Goal: Task Accomplishment & Management: Manage account settings

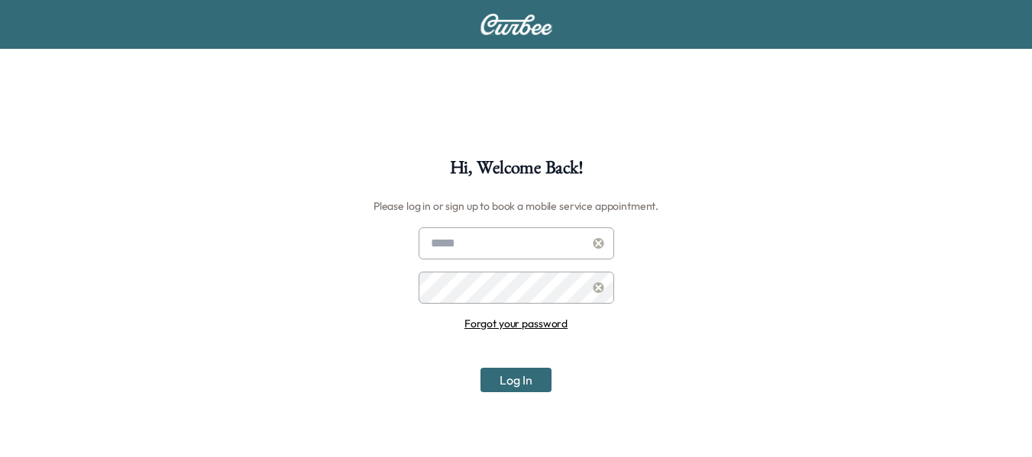
type input "**********"
drag, startPoint x: 515, startPoint y: 396, endPoint x: 522, endPoint y: 383, distance: 15.7
click at [522, 383] on div "**********" at bounding box center [516, 387] width 1032 height 457
click at [522, 383] on button "Log In" at bounding box center [515, 380] width 71 height 24
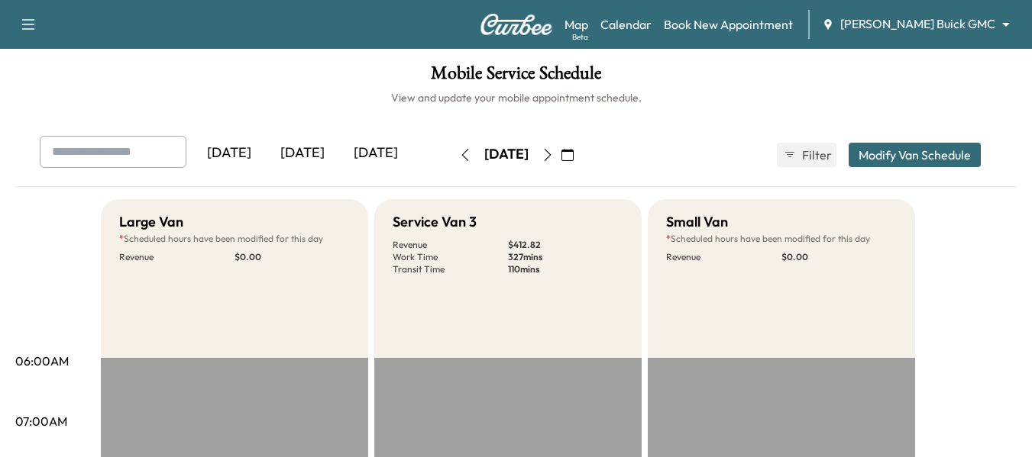
click at [375, 150] on div "[DATE]" at bounding box center [375, 153] width 73 height 35
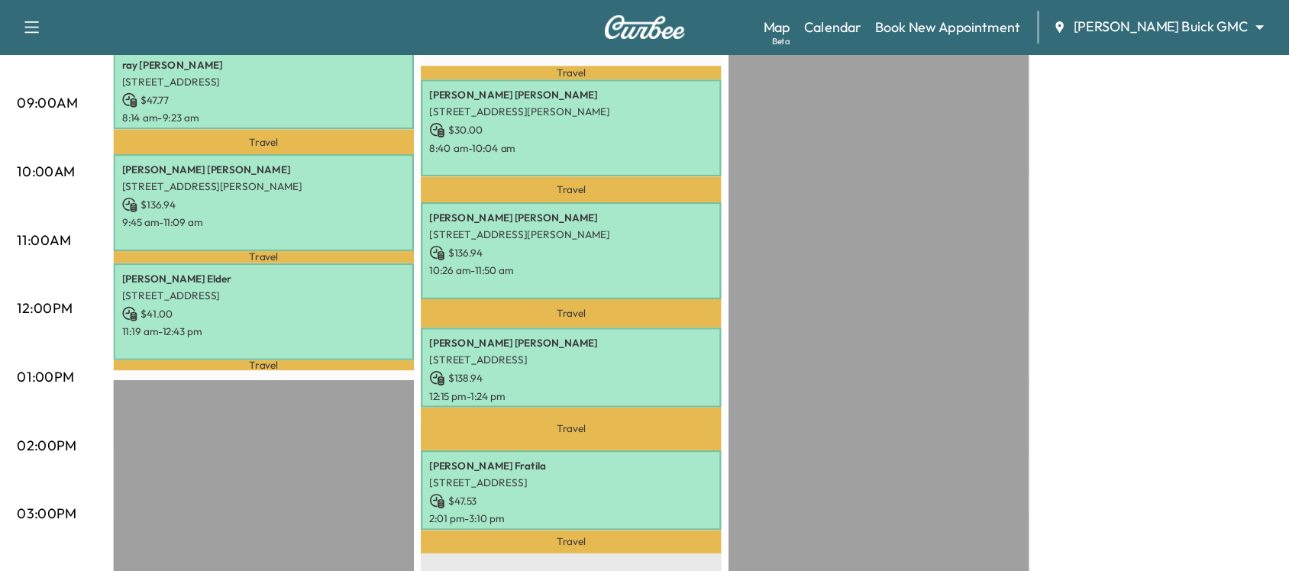
scroll to position [451, 0]
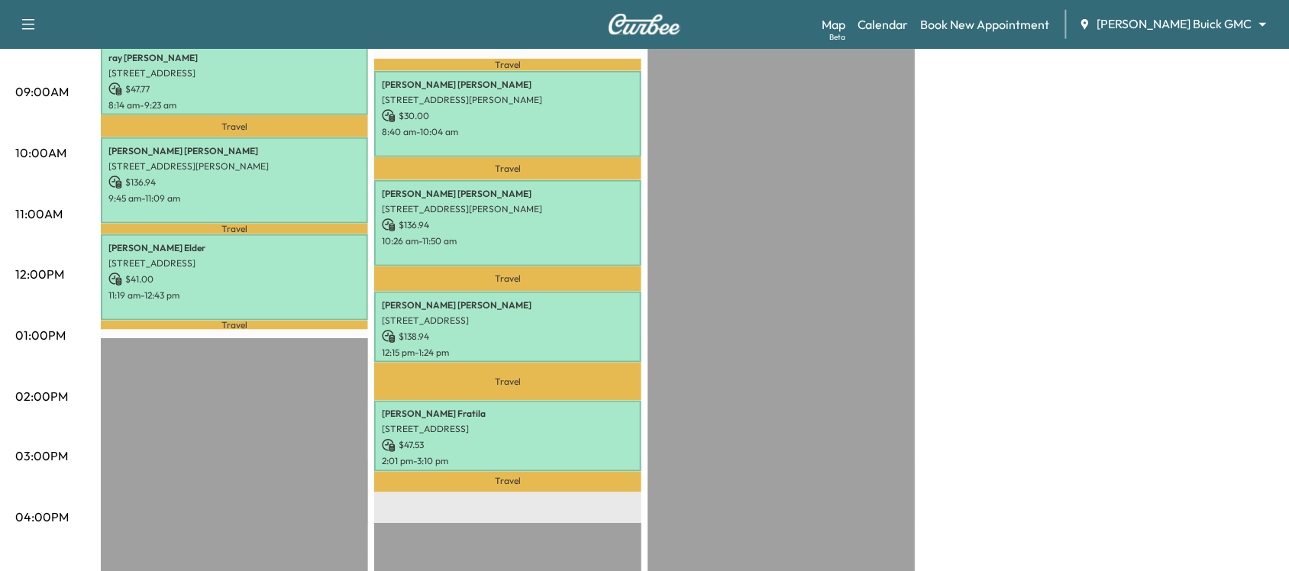
drag, startPoint x: 786, startPoint y: 9, endPoint x: 828, endPoint y: 350, distance: 343.2
click at [828, 350] on div "EST Start" at bounding box center [781, 400] width 267 height 987
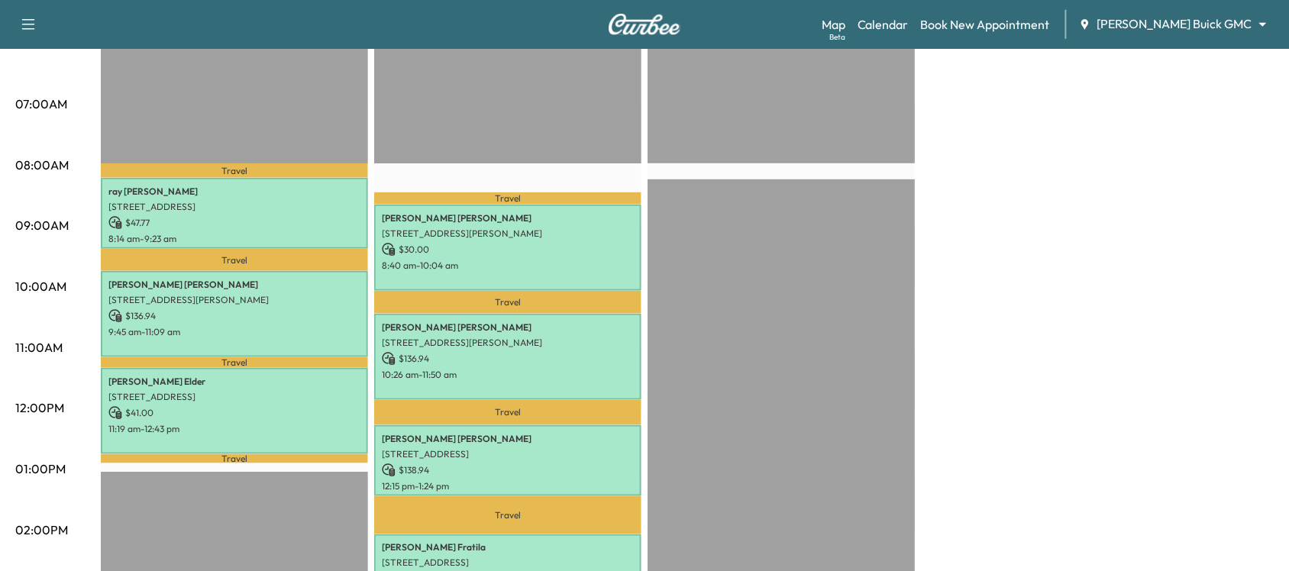
scroll to position [317, 0]
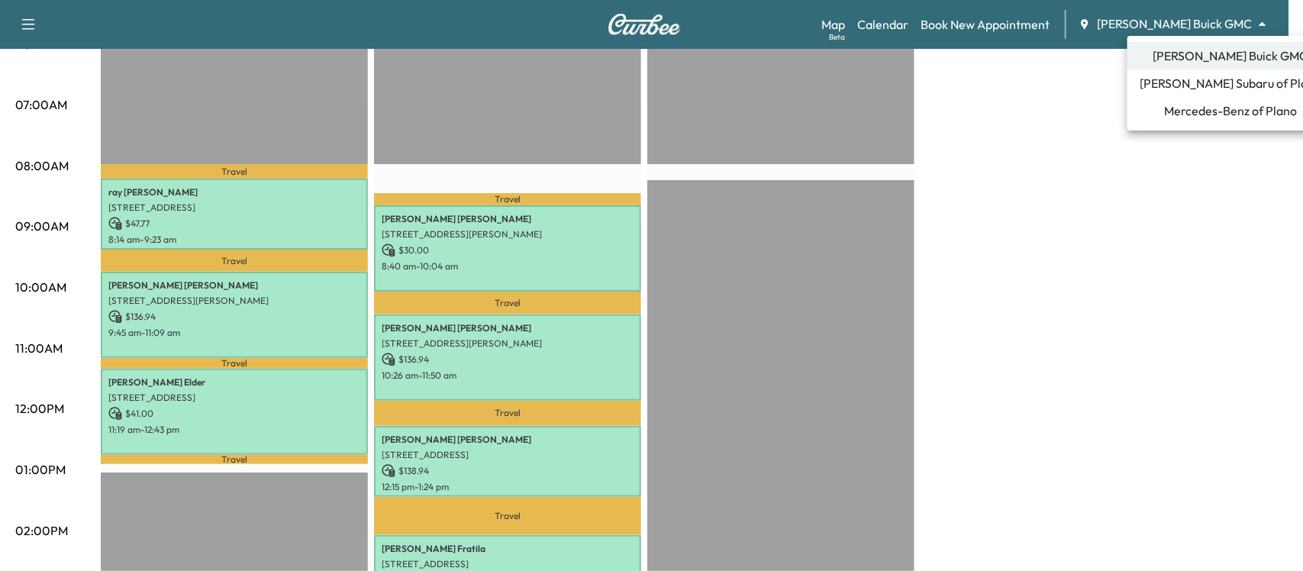
click at [1031, 79] on span "[PERSON_NAME] Subaru of Plano" at bounding box center [1231, 83] width 182 height 18
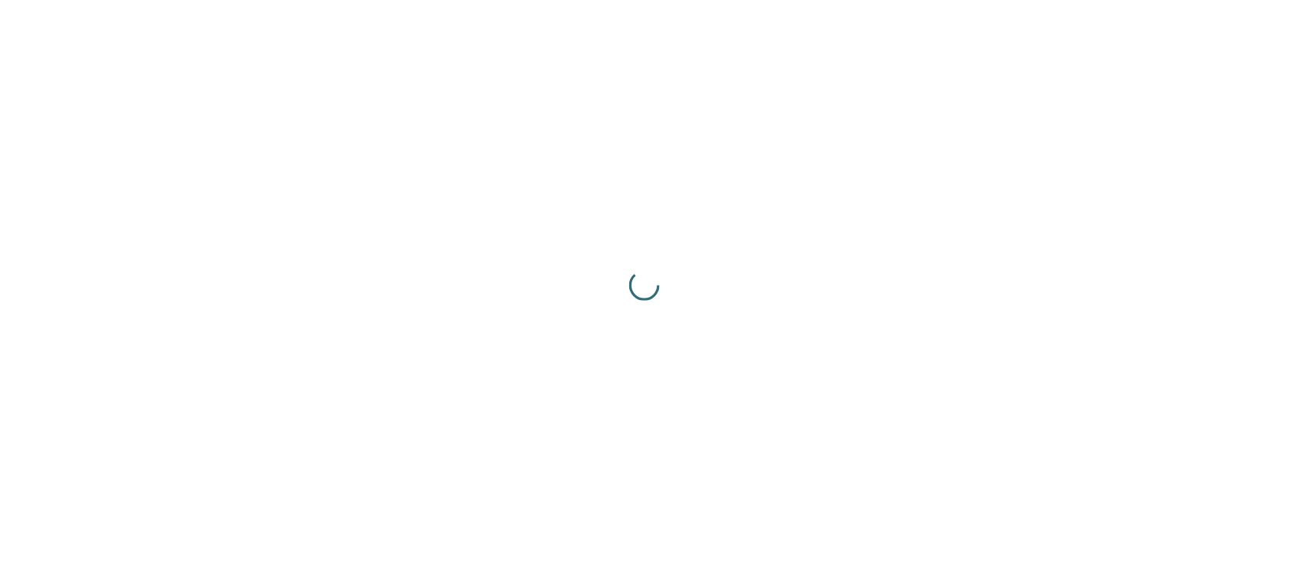
scroll to position [0, 0]
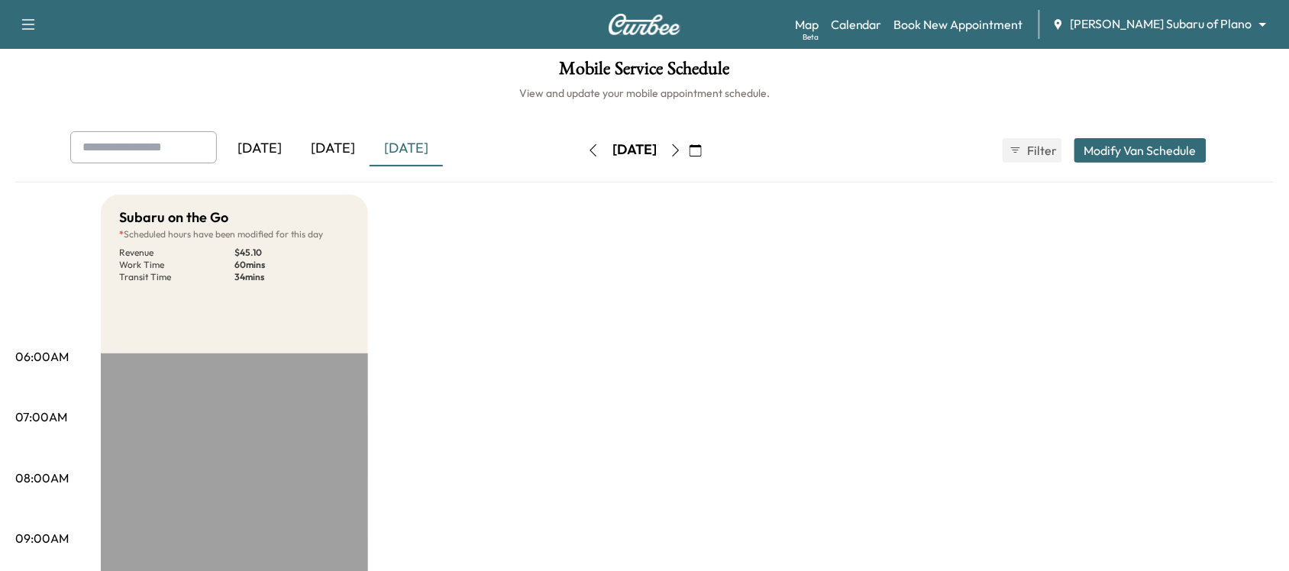
scroll to position [2, 0]
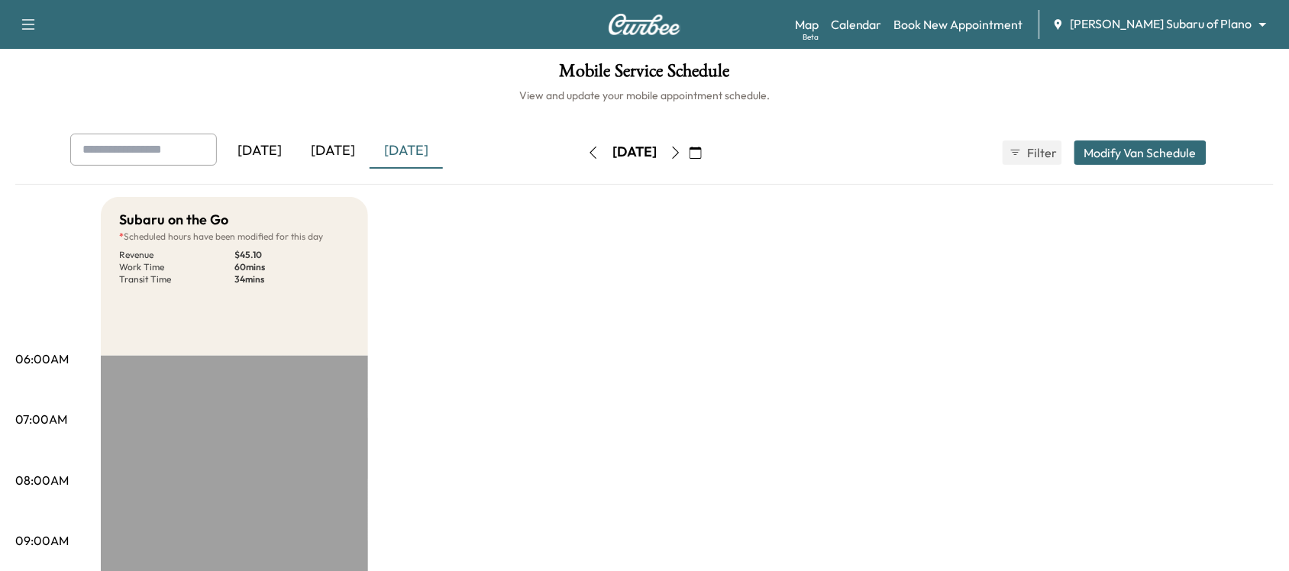
click at [1031, 147] on button "Modify Van Schedule" at bounding box center [1140, 152] width 132 height 24
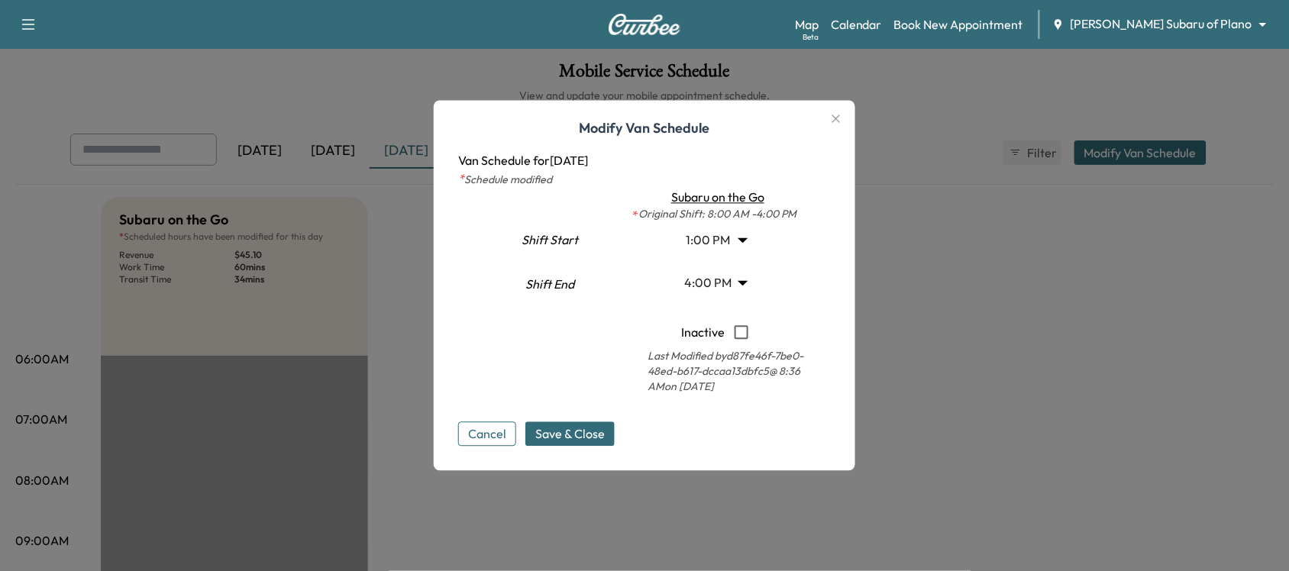
click at [1031, 147] on div at bounding box center [644, 285] width 1289 height 571
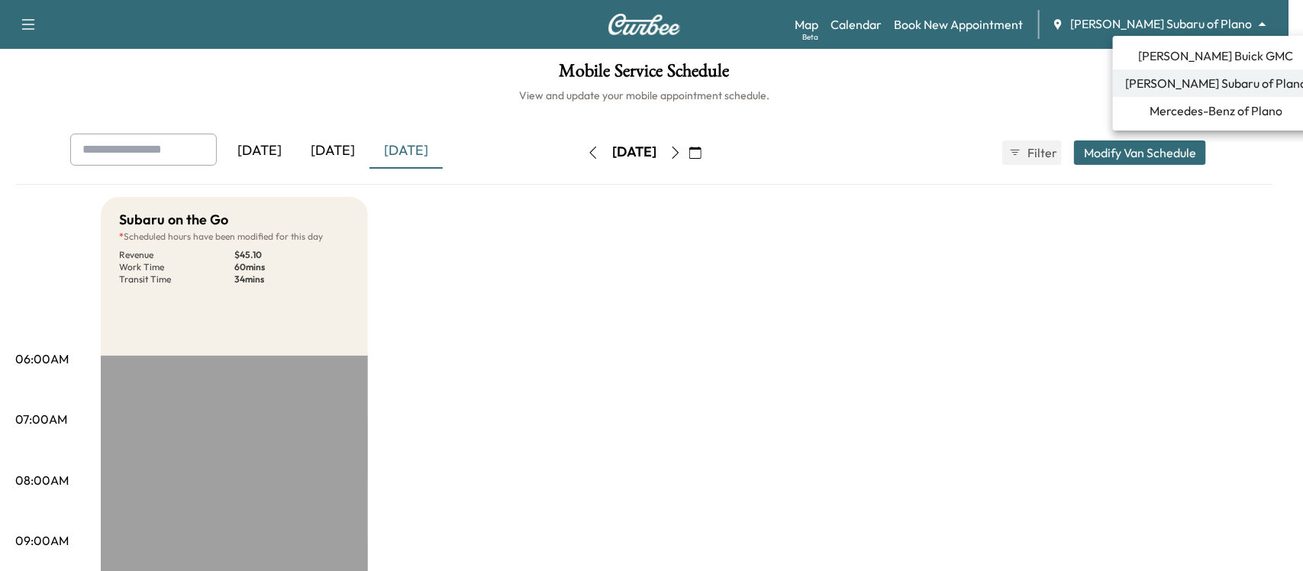
click at [1031, 24] on body "Support Log Out Map Beta Calendar Book New Appointment [PERSON_NAME] Subaru of …" at bounding box center [651, 283] width 1303 height 571
click at [1031, 107] on span "Mercedes-Benz of Plano" at bounding box center [1216, 111] width 133 height 18
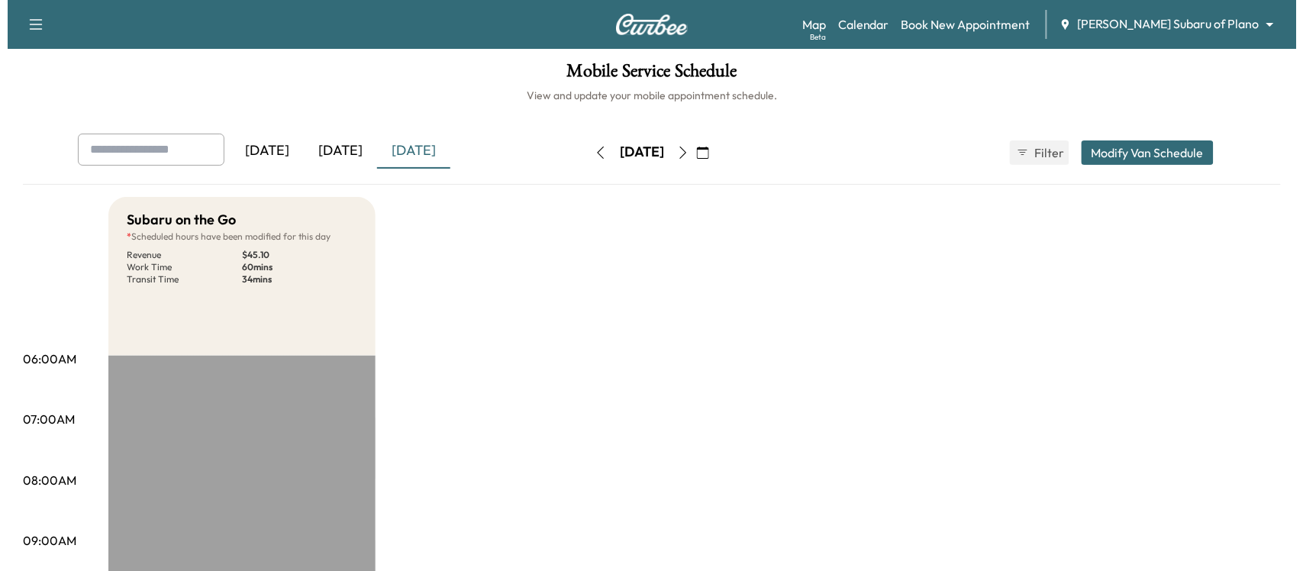
scroll to position [0, 0]
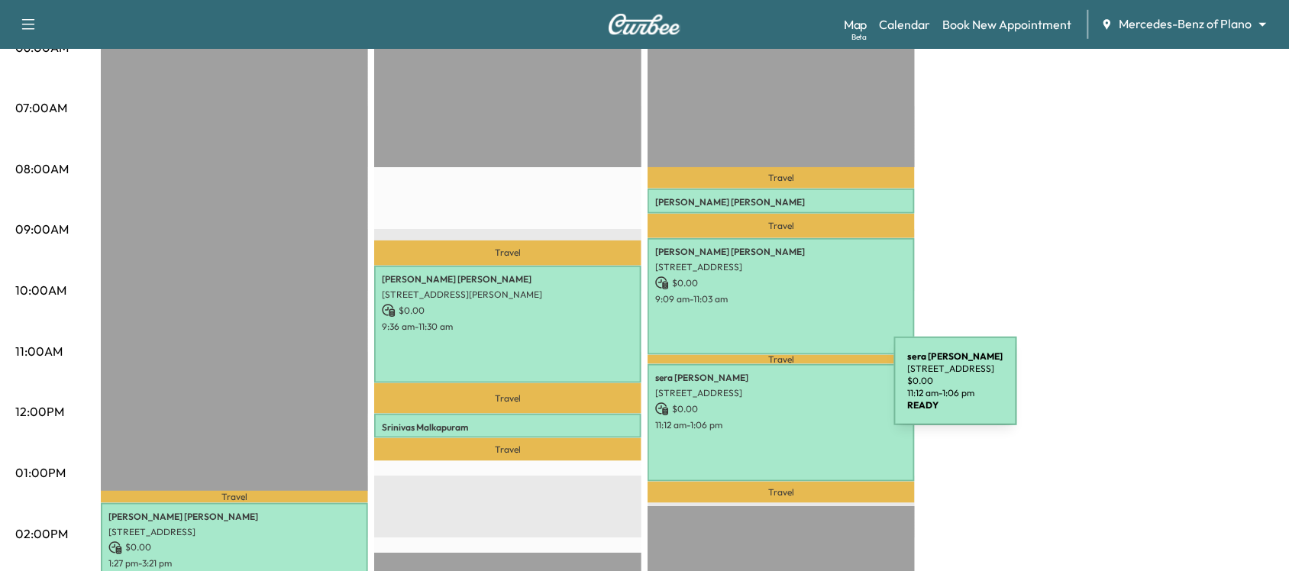
scroll to position [313, 0]
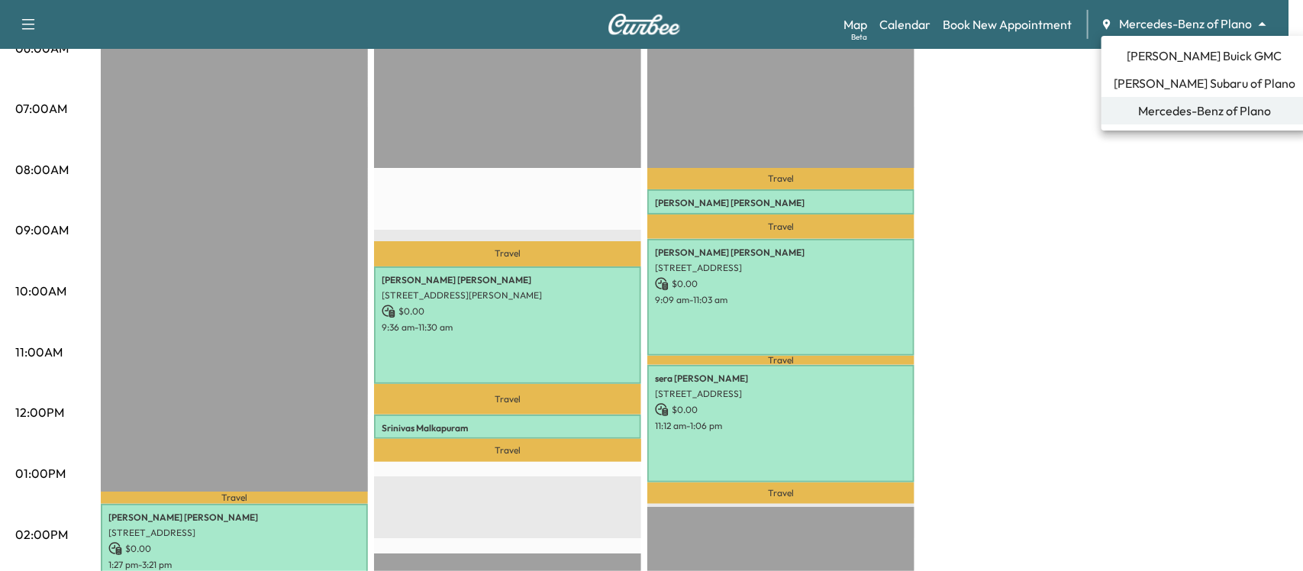
click at [993, 131] on div at bounding box center [651, 285] width 1303 height 571
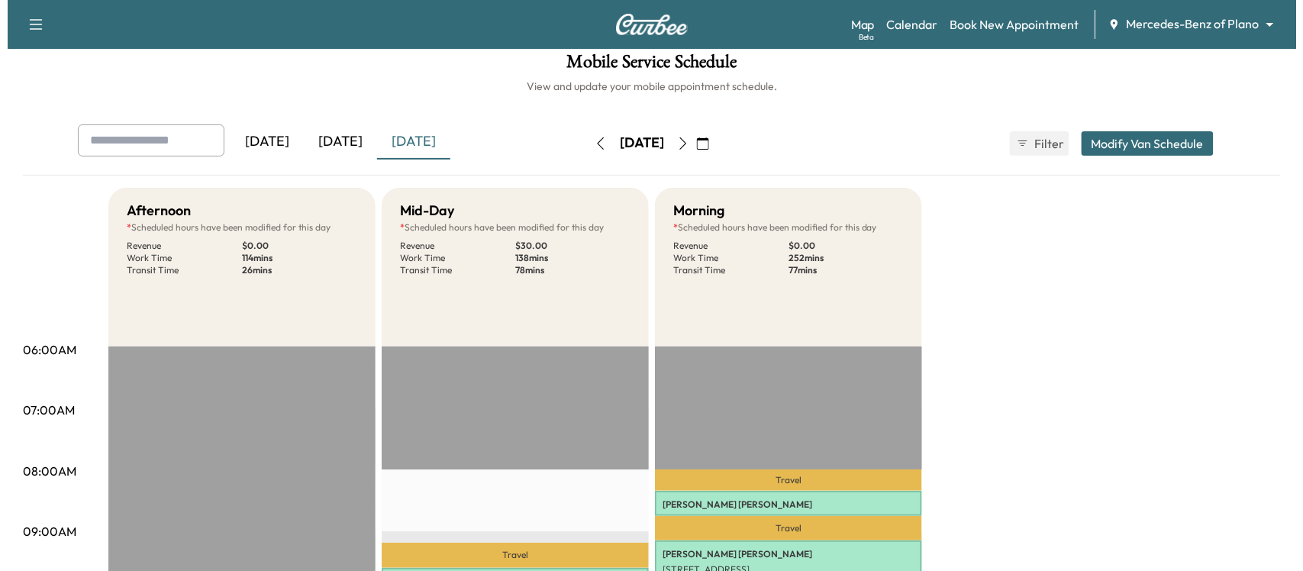
scroll to position [0, 0]
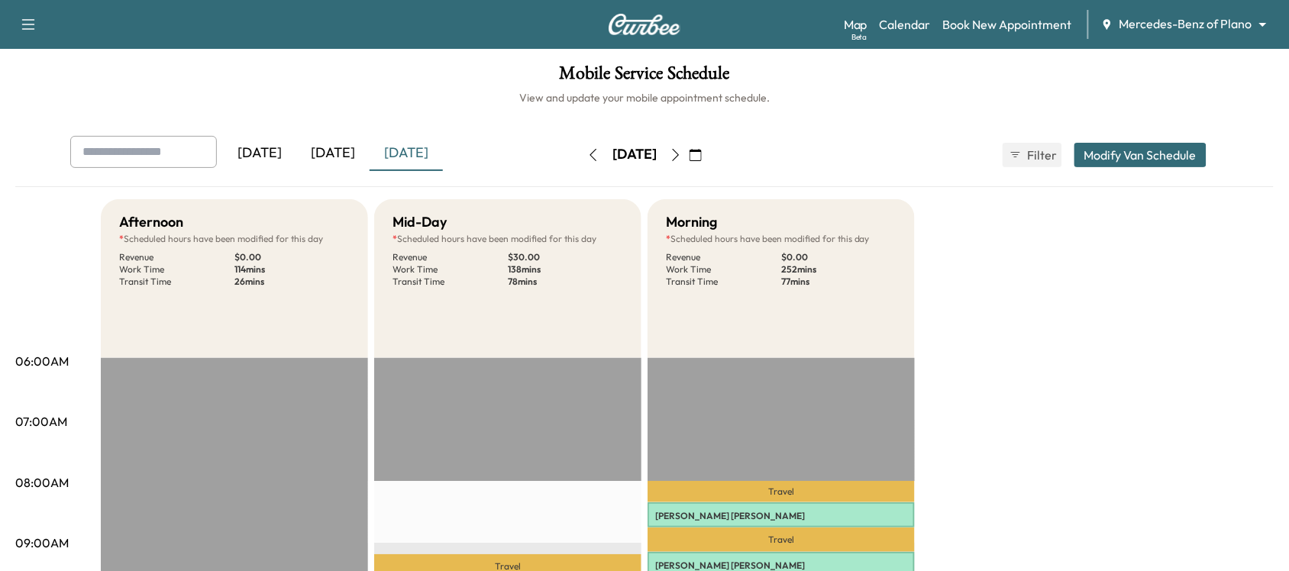
click at [682, 154] on icon "button" at bounding box center [676, 155] width 12 height 12
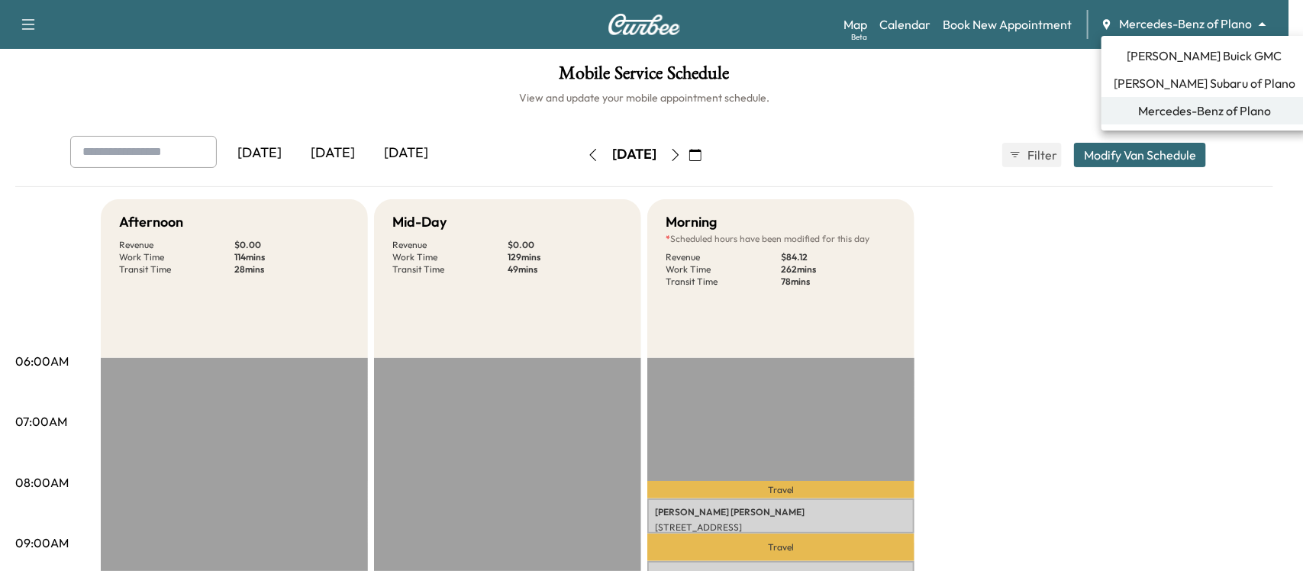
click at [1031, 27] on body "Support Log Out Map Beta Calendar Book New Appointment Mercedes-Benz of Plano *…" at bounding box center [651, 285] width 1303 height 571
click at [1031, 57] on span "[PERSON_NAME] Buick GMC" at bounding box center [1205, 56] width 155 height 18
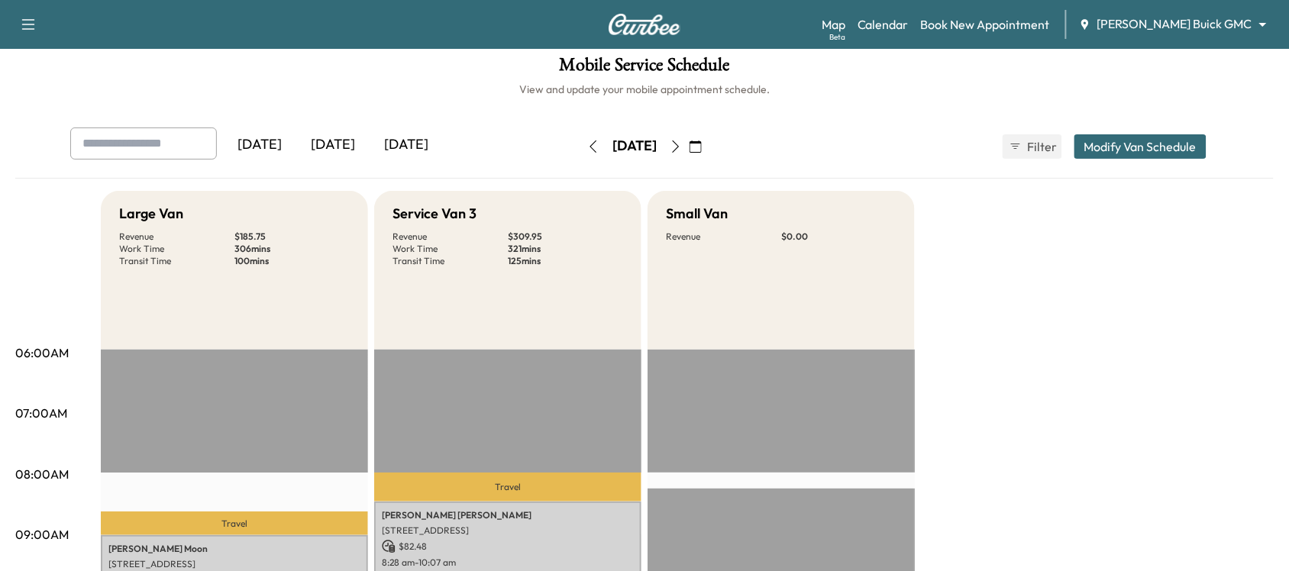
scroll to position [8, 0]
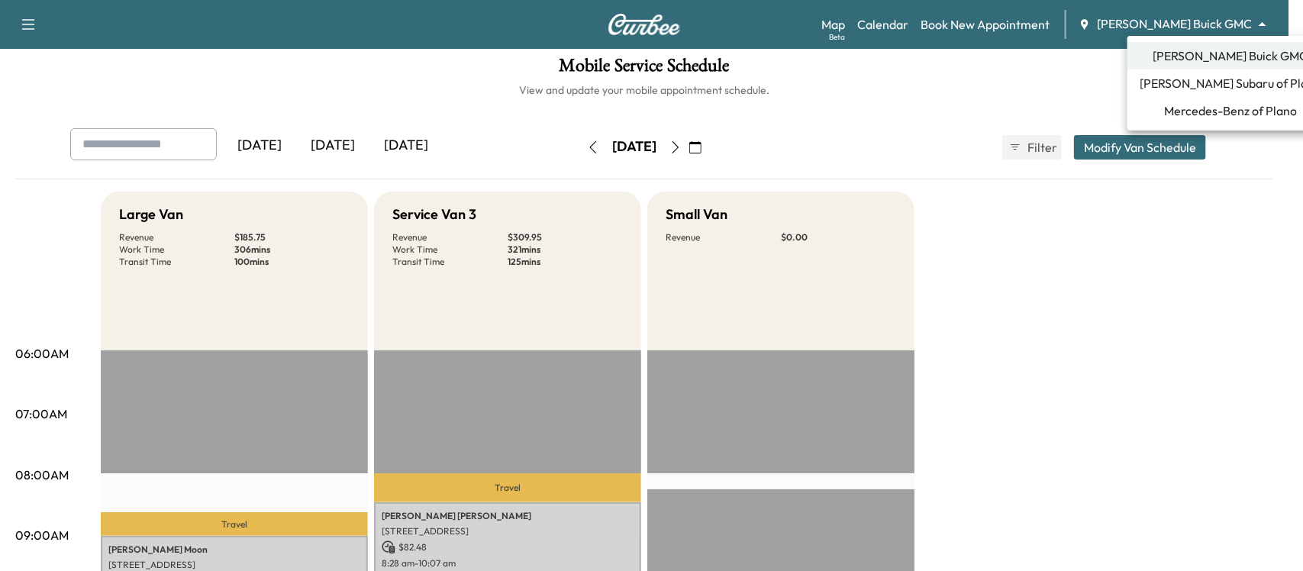
click at [1031, 18] on body "Support Log Out Map Beta Calendar Book New Appointment [PERSON_NAME] Buick GMC …" at bounding box center [651, 277] width 1303 height 571
click at [1031, 85] on span "[PERSON_NAME] Subaru of Plano" at bounding box center [1231, 83] width 182 height 18
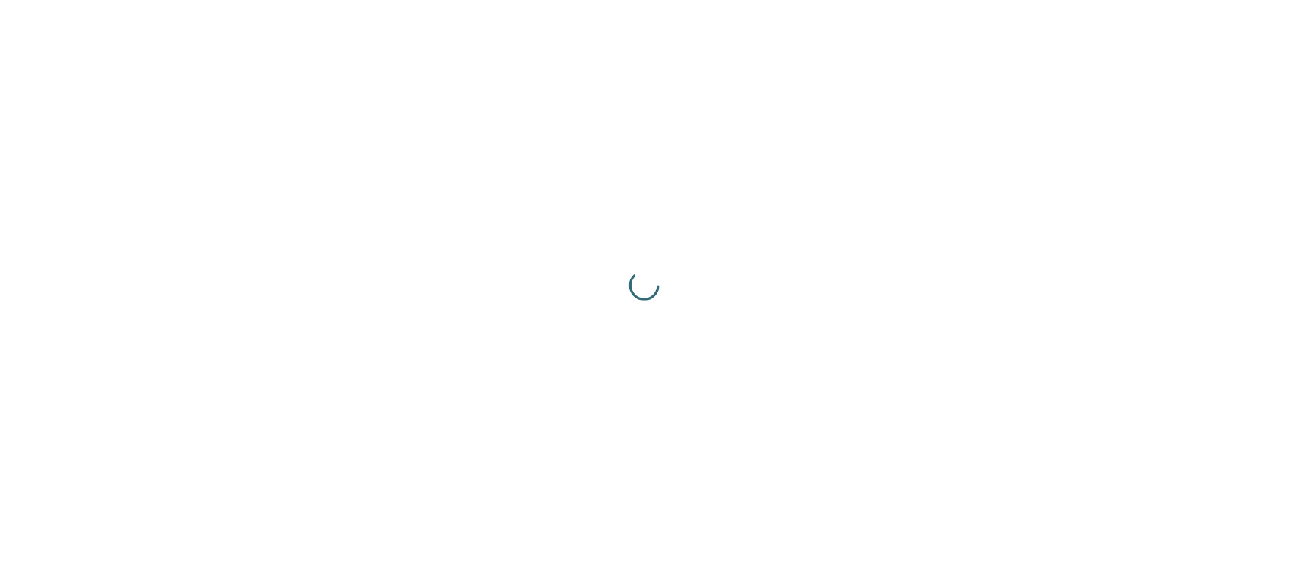
scroll to position [0, 0]
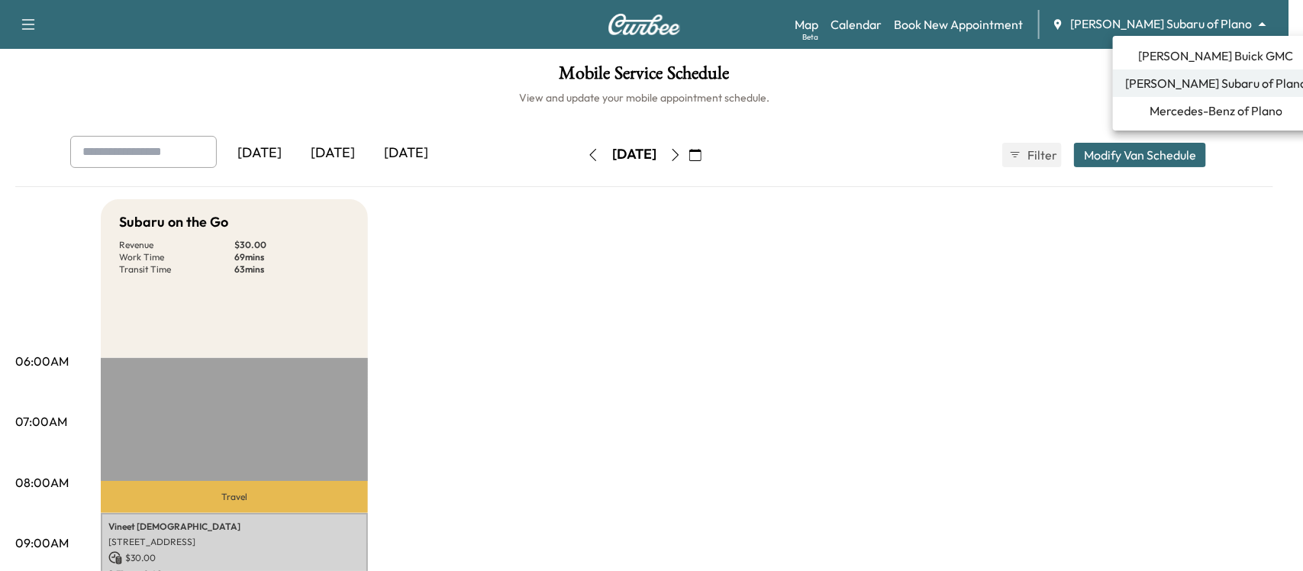
click at [1031, 20] on body "Support Log Out Map Beta Calendar Book New Appointment [PERSON_NAME] Subaru of …" at bounding box center [651, 285] width 1303 height 571
click at [1031, 57] on span "[PERSON_NAME] Buick GMC" at bounding box center [1216, 56] width 155 height 18
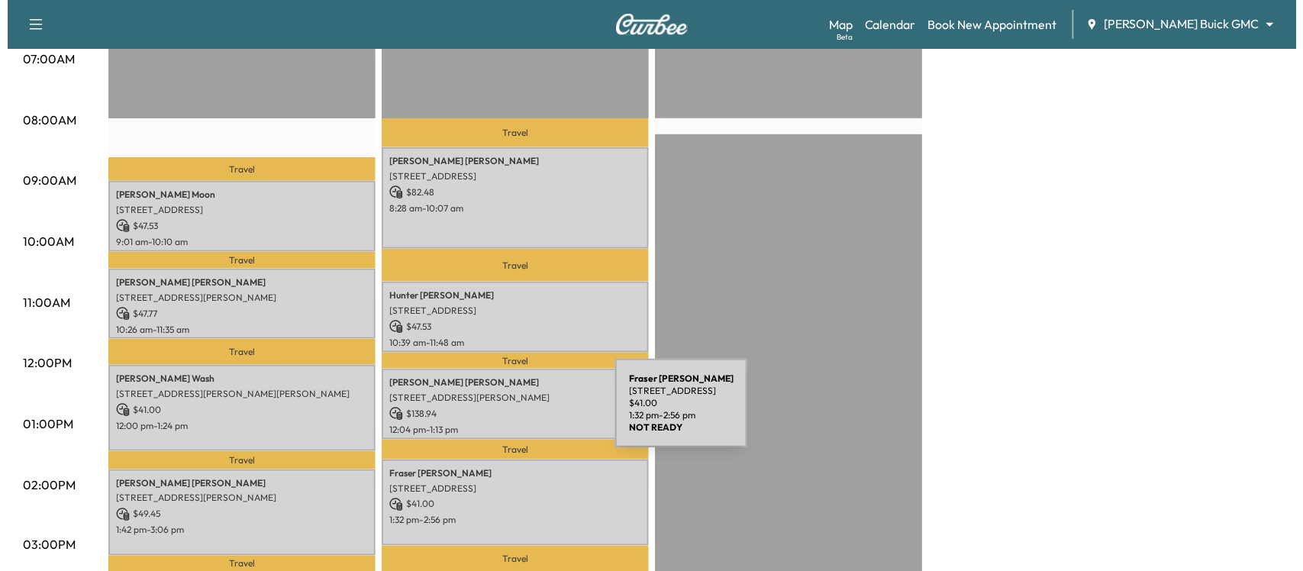
scroll to position [361, 0]
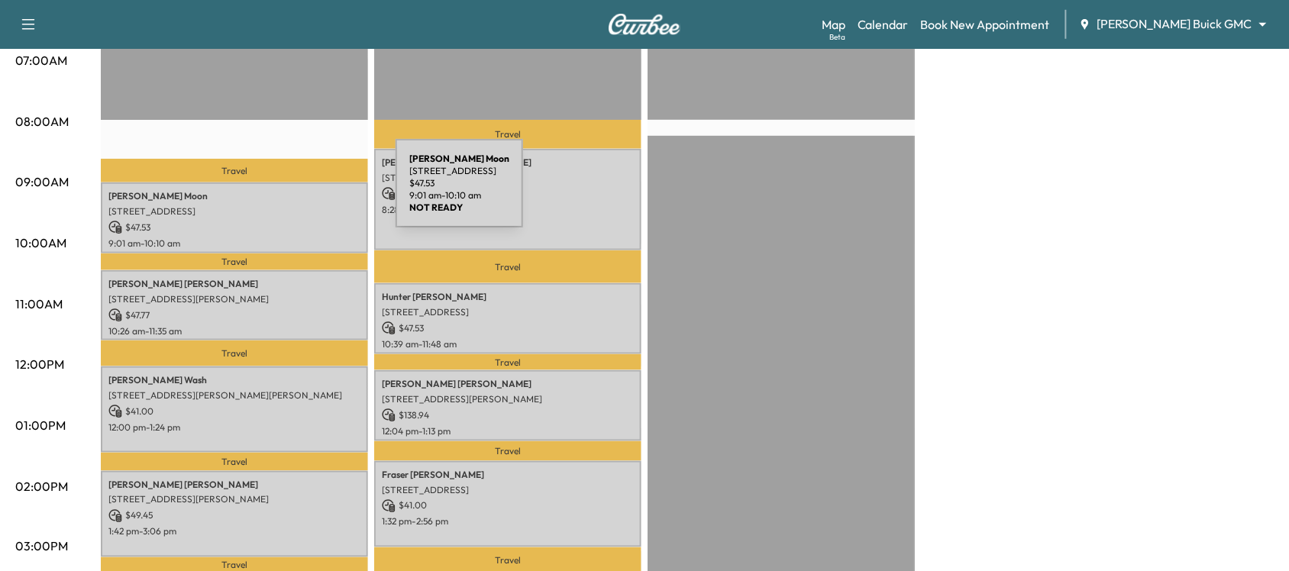
click at [281, 192] on p "Parker Moon" at bounding box center [234, 196] width 252 height 12
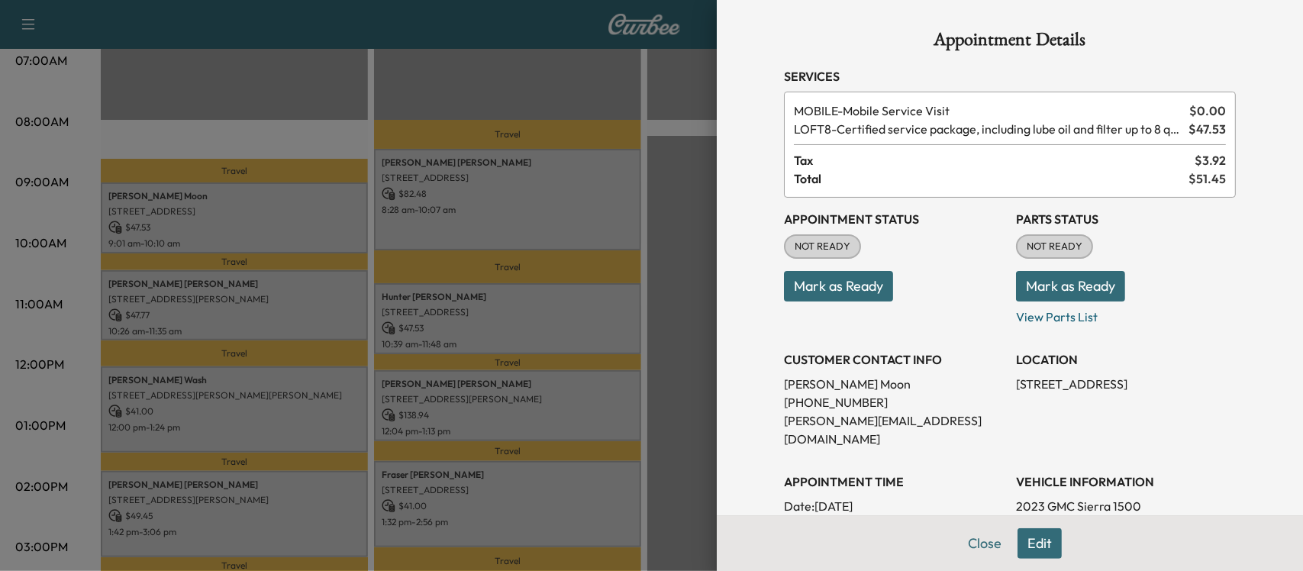
click at [283, 323] on div at bounding box center [651, 285] width 1303 height 571
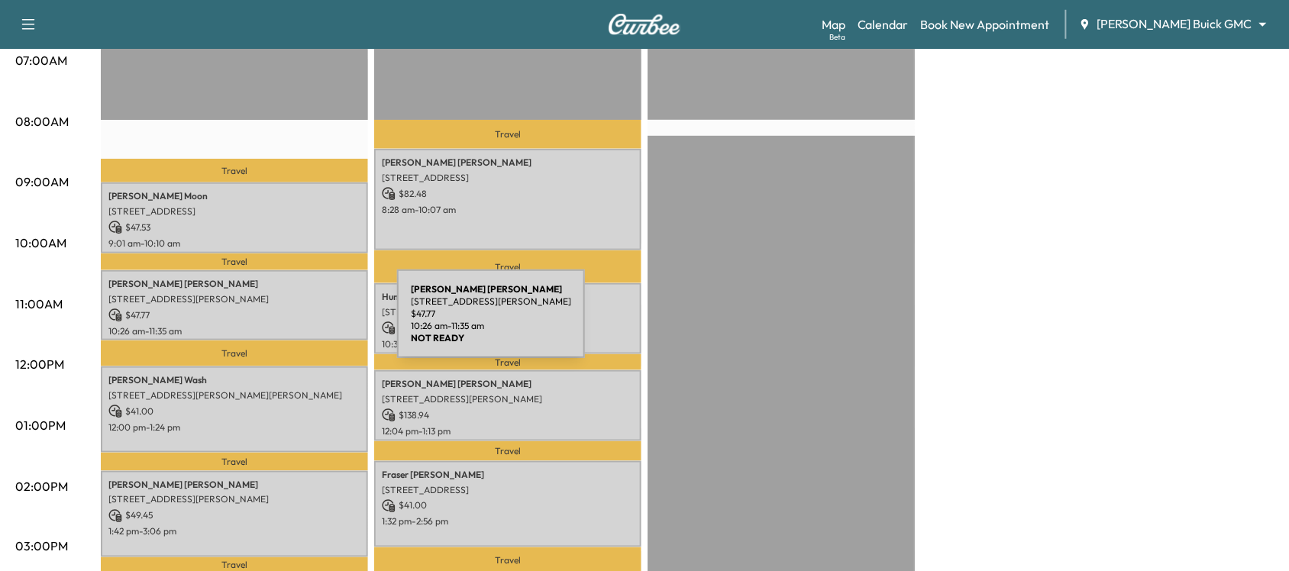
click at [283, 325] on p "10:26 am - 11:35 am" at bounding box center [234, 331] width 252 height 12
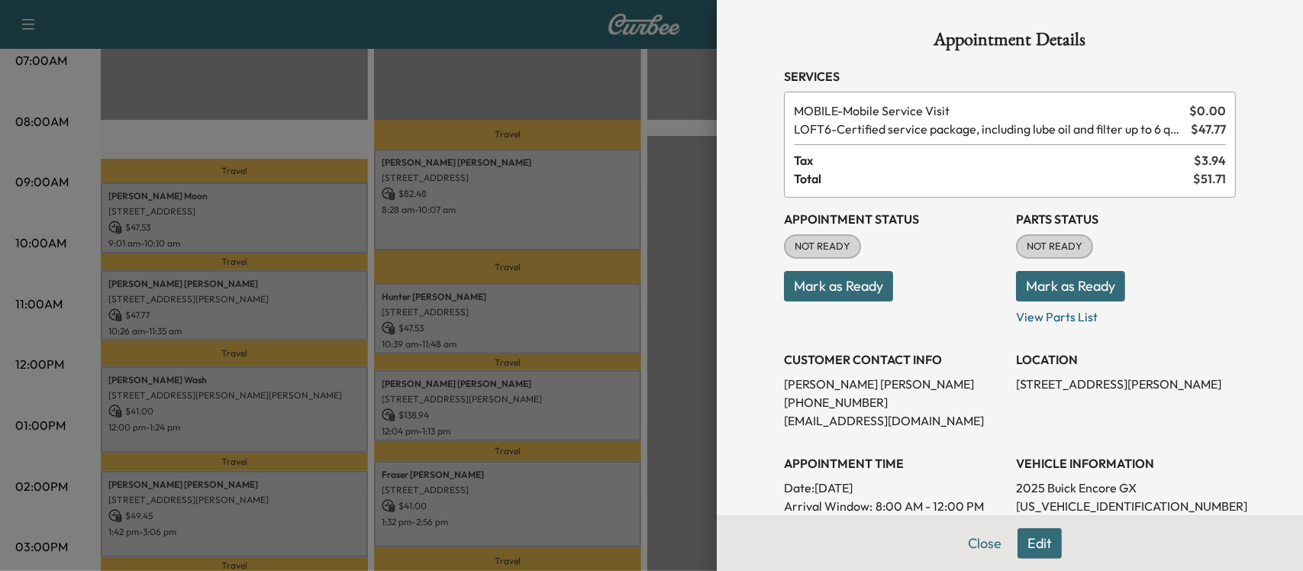
click at [283, 323] on div at bounding box center [651, 285] width 1303 height 571
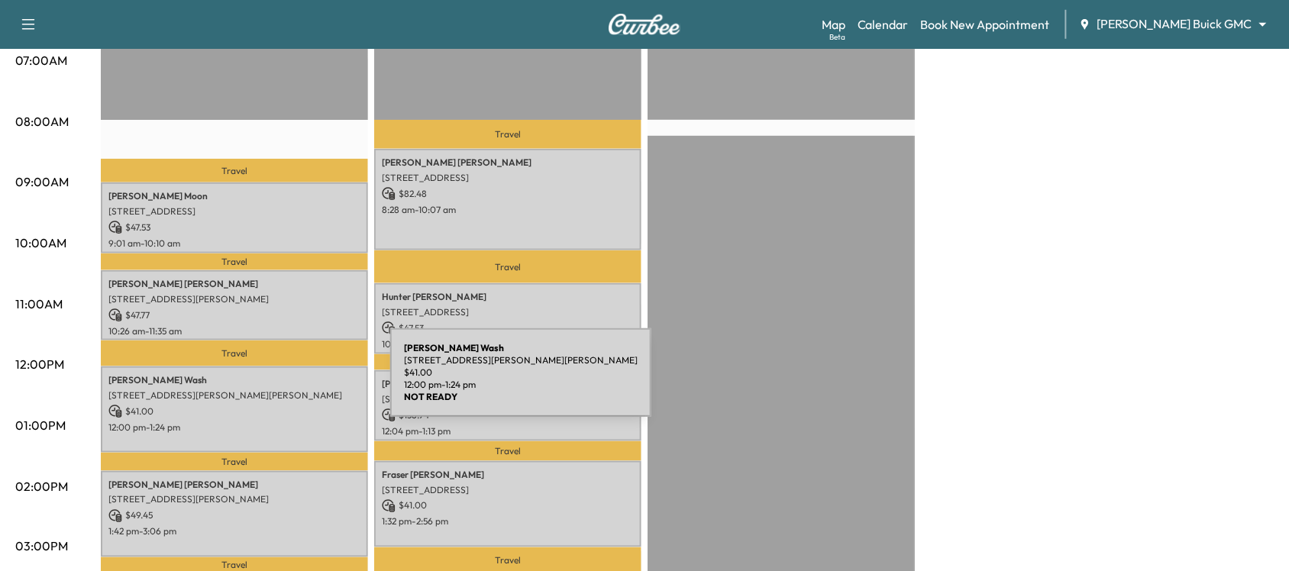
click at [276, 382] on div "[PERSON_NAME] [STREET_ADDRESS][PERSON_NAME][PERSON_NAME] $ 41.00 12:00 pm - 1:2…" at bounding box center [234, 410] width 267 height 86
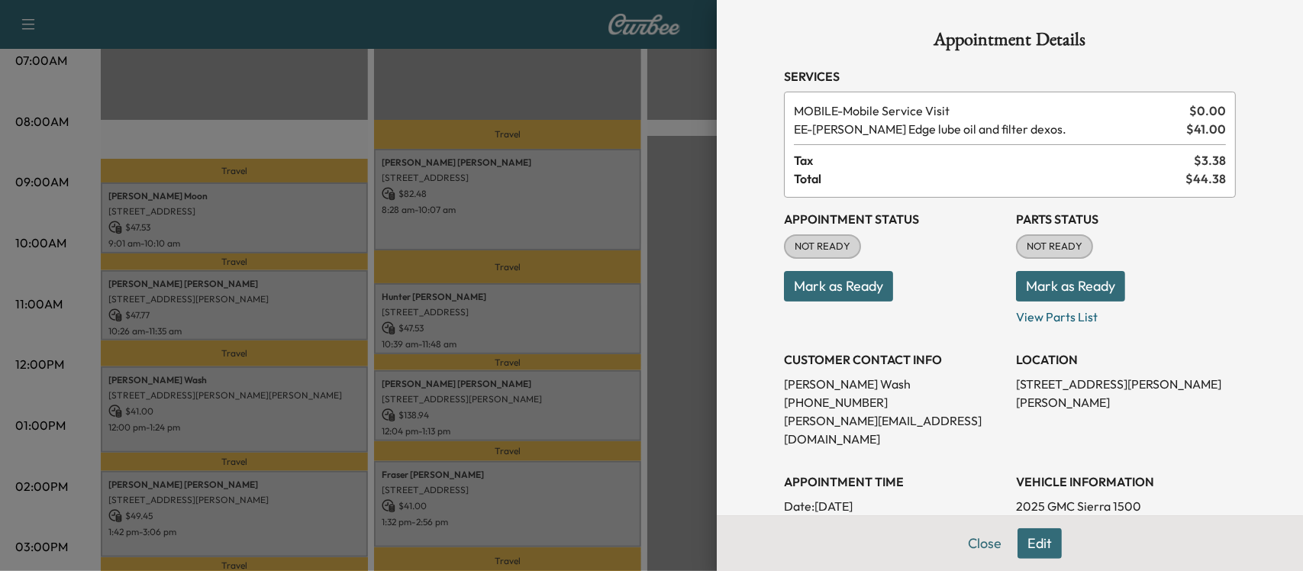
click at [276, 382] on div at bounding box center [651, 285] width 1303 height 571
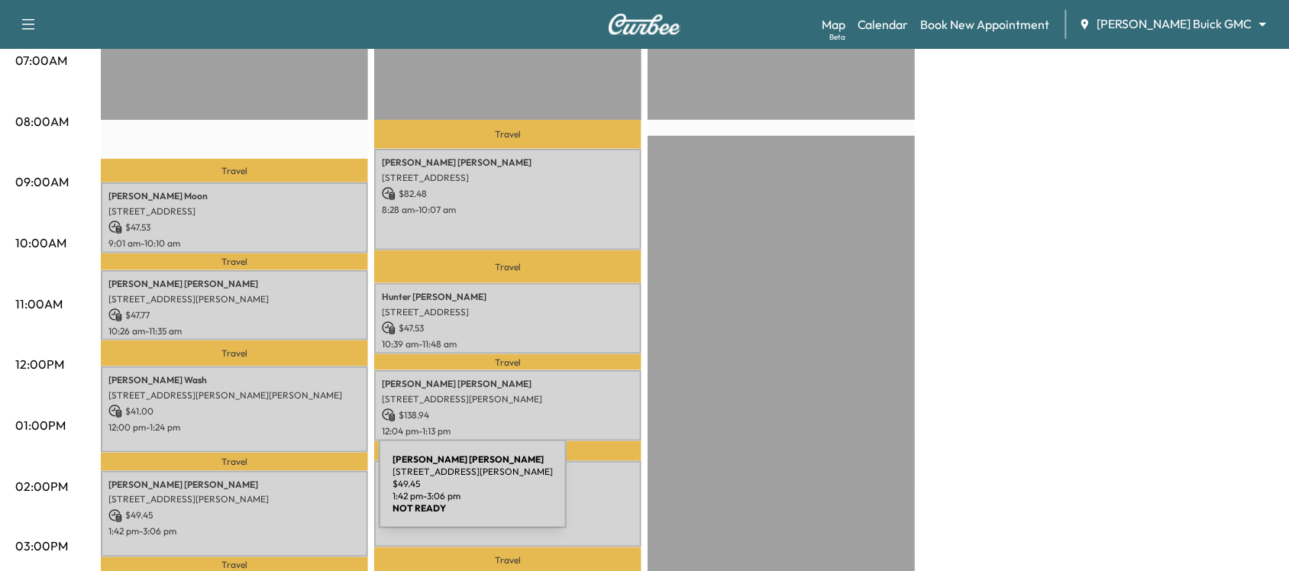
click at [264, 457] on p "[STREET_ADDRESS][PERSON_NAME]" at bounding box center [234, 500] width 252 height 12
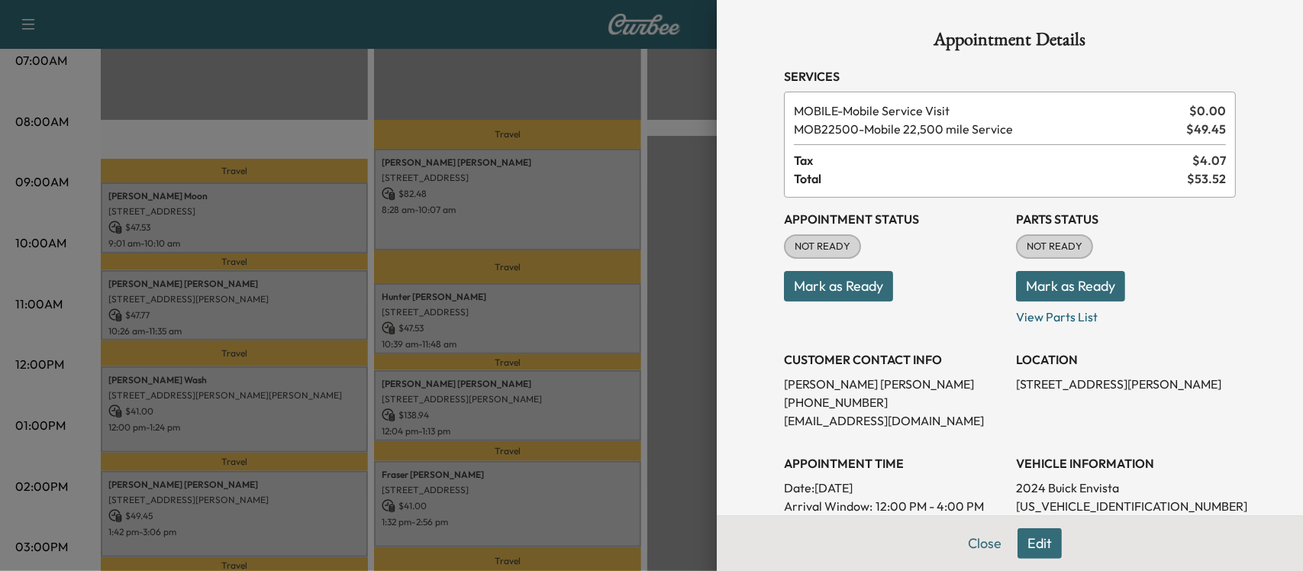
click at [264, 457] on div at bounding box center [651, 285] width 1303 height 571
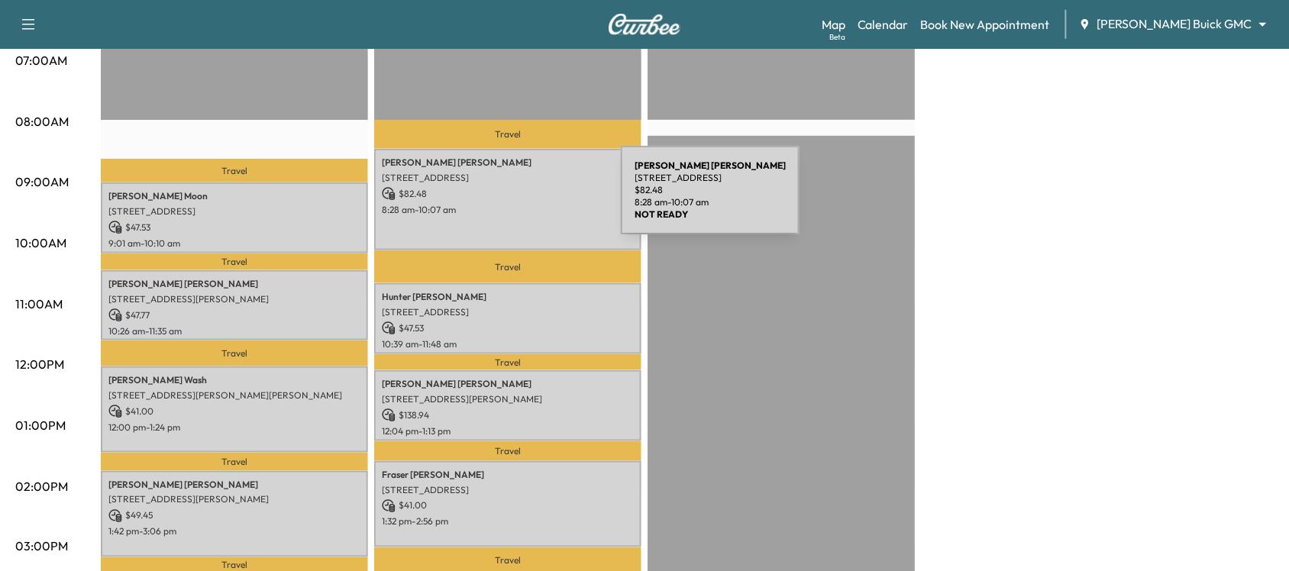
click at [506, 199] on div "[PERSON_NAME] [STREET_ADDRESS] $ 82.48 8:28 am - 10:07 am" at bounding box center [507, 200] width 267 height 102
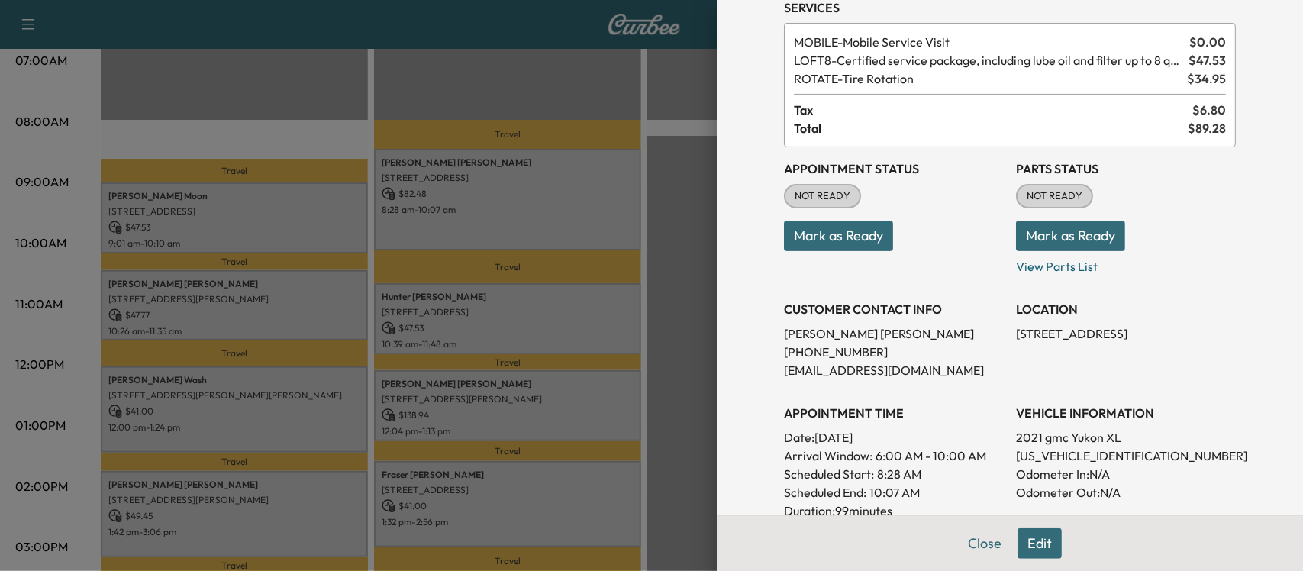
scroll to position [69, 0]
click at [543, 290] on div at bounding box center [651, 285] width 1303 height 571
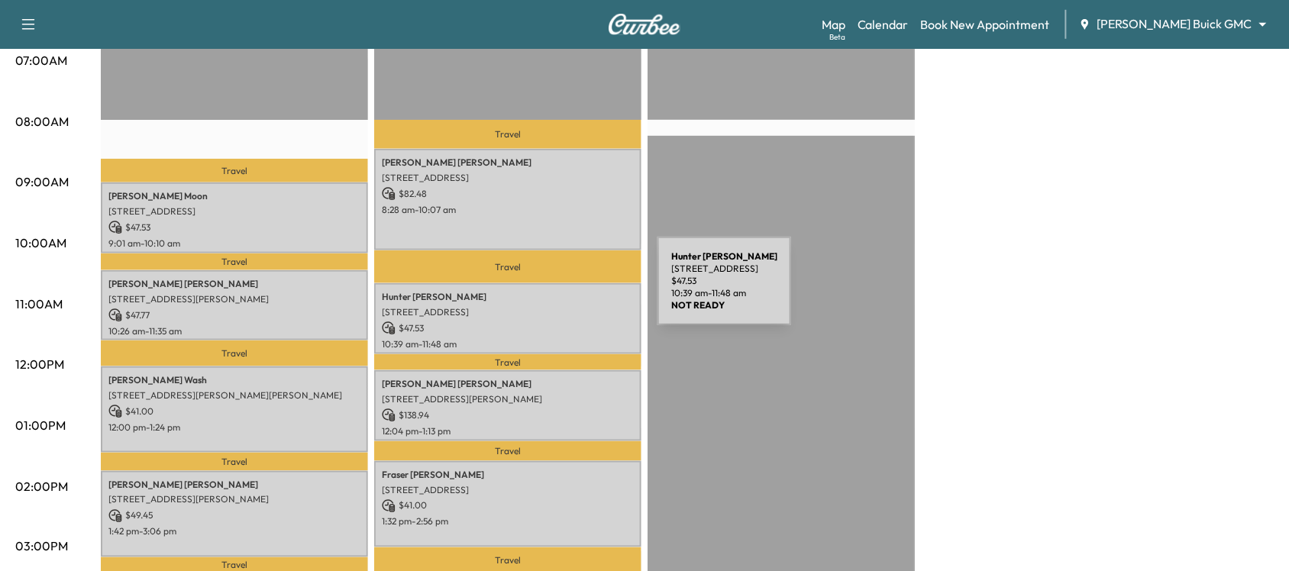
click at [543, 291] on p "[PERSON_NAME]" at bounding box center [508, 297] width 252 height 12
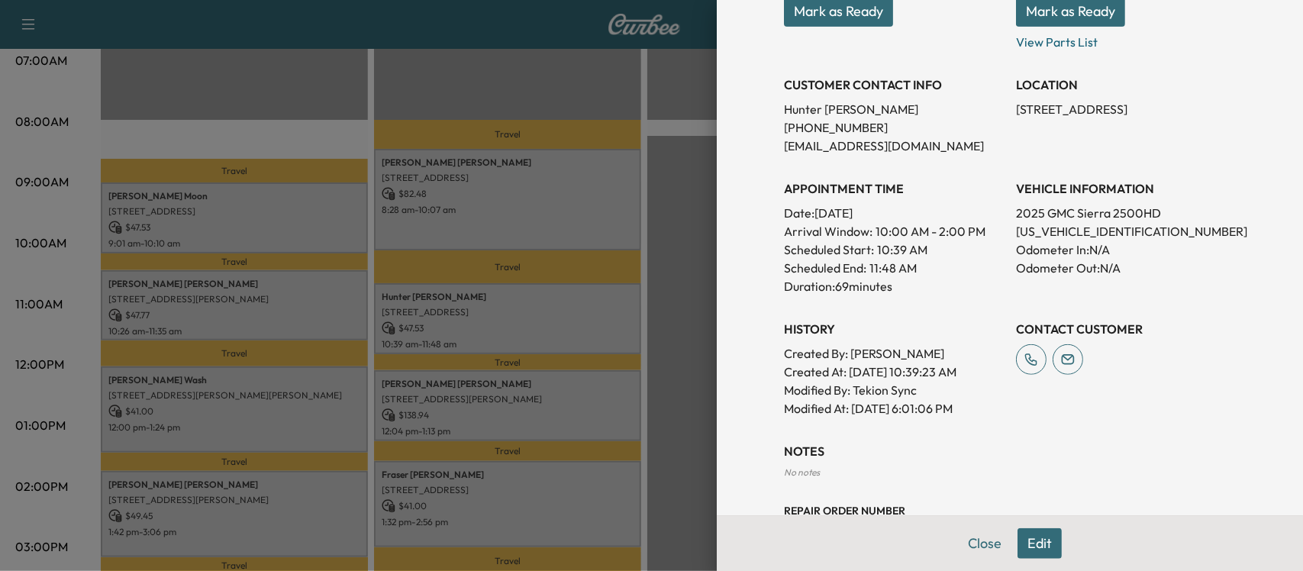
scroll to position [266, 0]
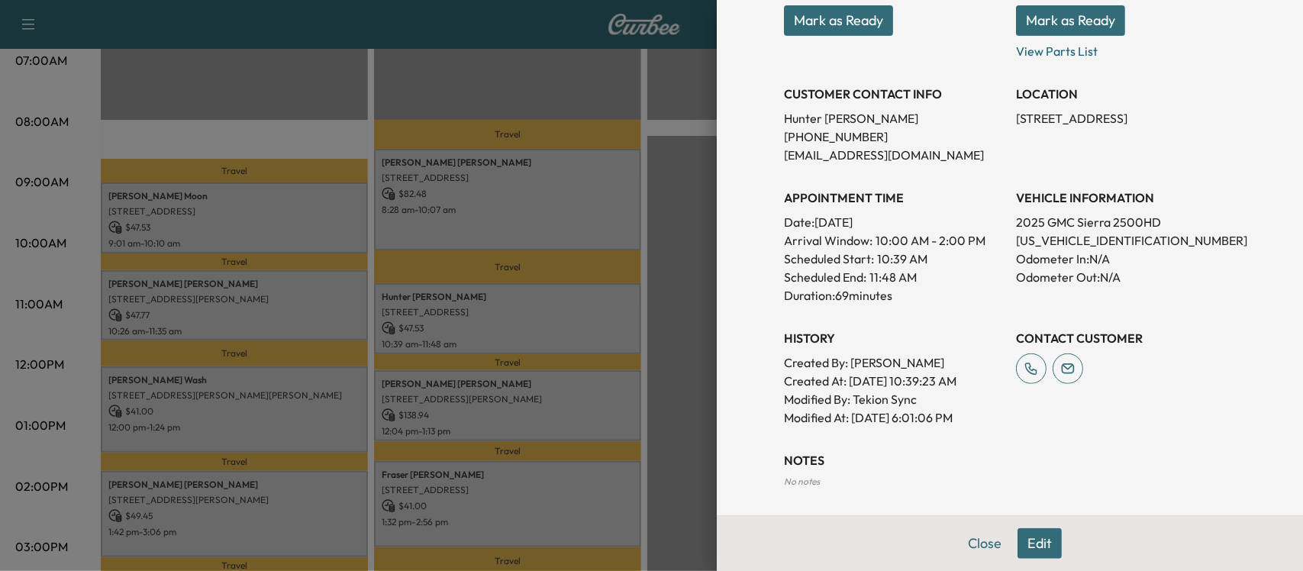
click at [505, 393] on div at bounding box center [651, 285] width 1303 height 571
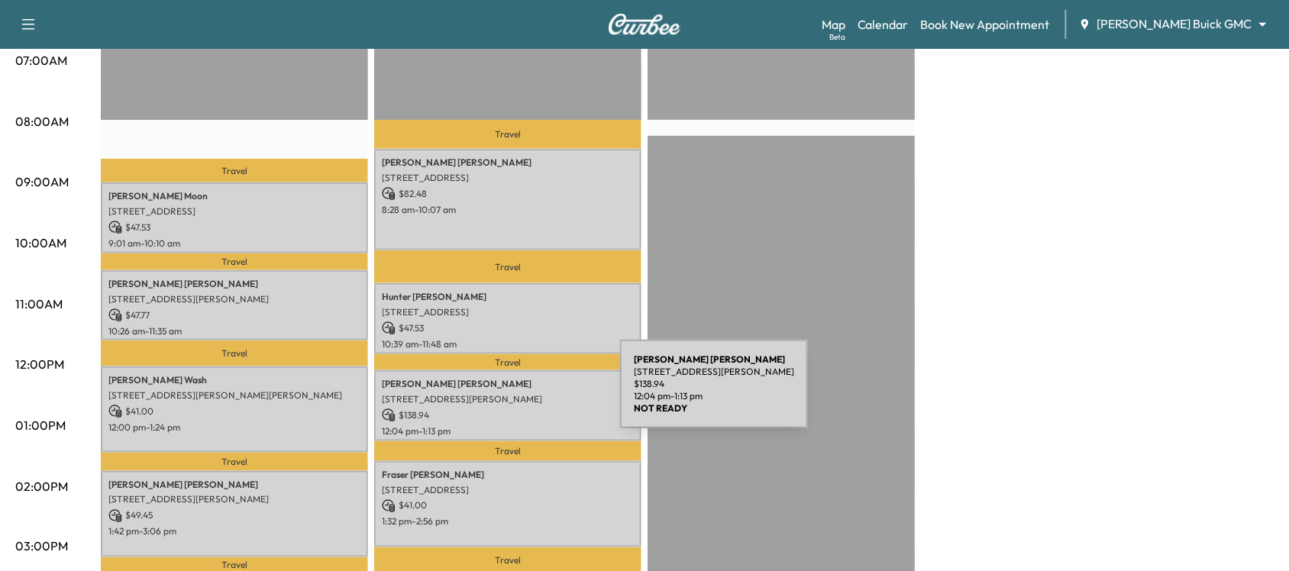
click at [505, 393] on p "[STREET_ADDRESS][PERSON_NAME]" at bounding box center [508, 399] width 252 height 12
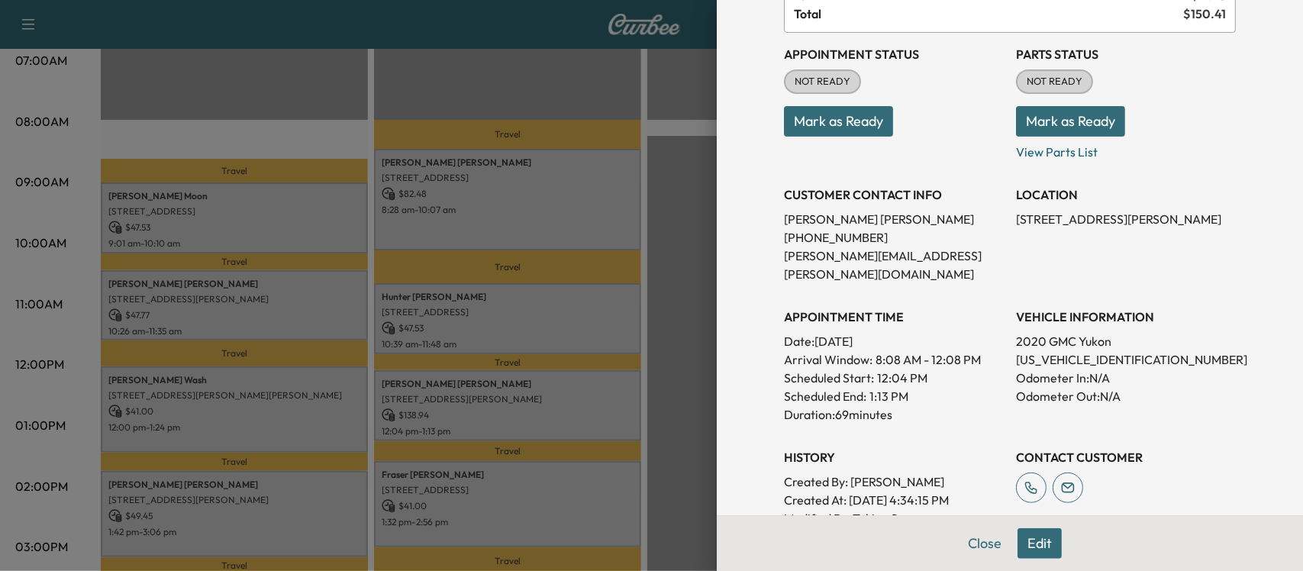
scroll to position [166, 0]
click at [544, 457] on div at bounding box center [651, 285] width 1303 height 571
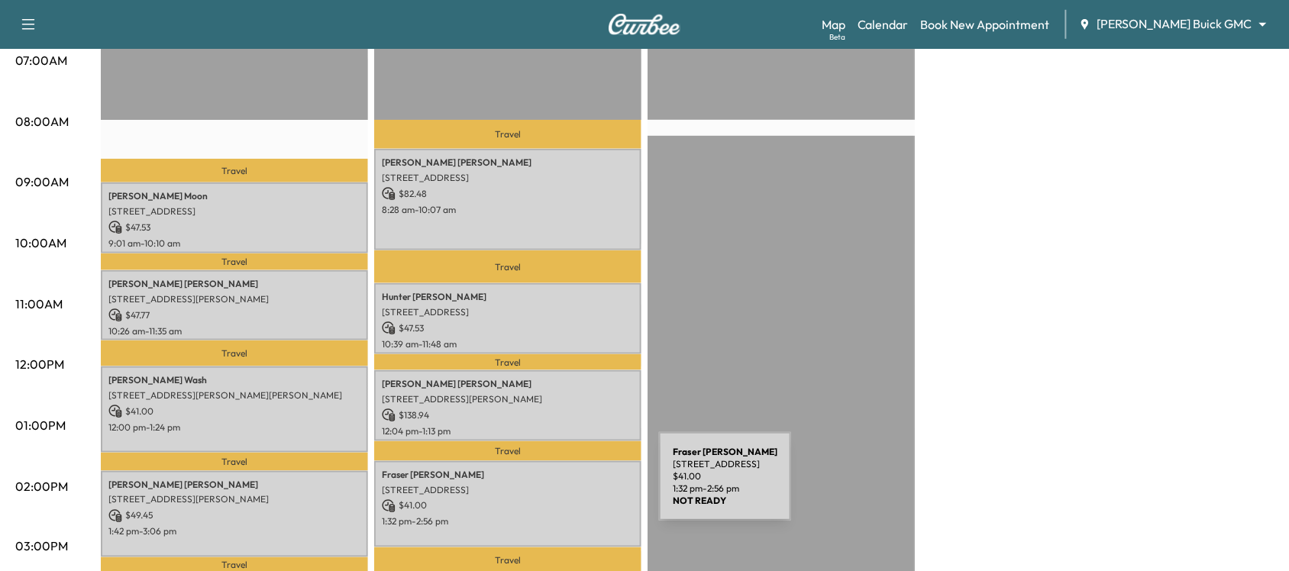
click at [544, 457] on p "[STREET_ADDRESS]" at bounding box center [508, 490] width 252 height 12
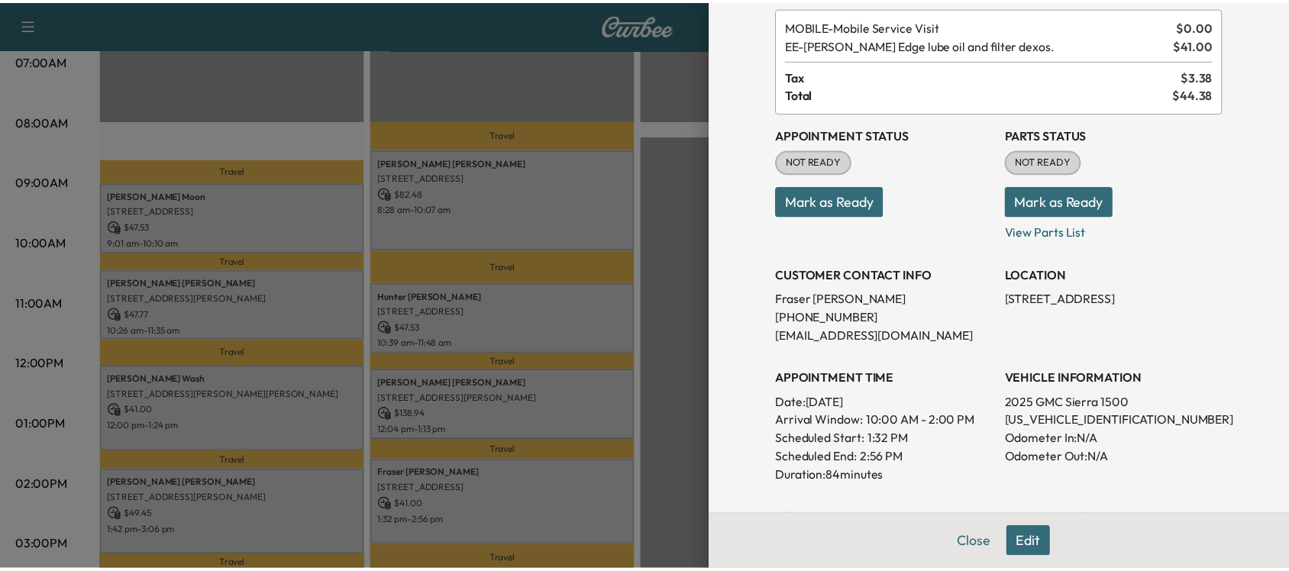
scroll to position [82, 0]
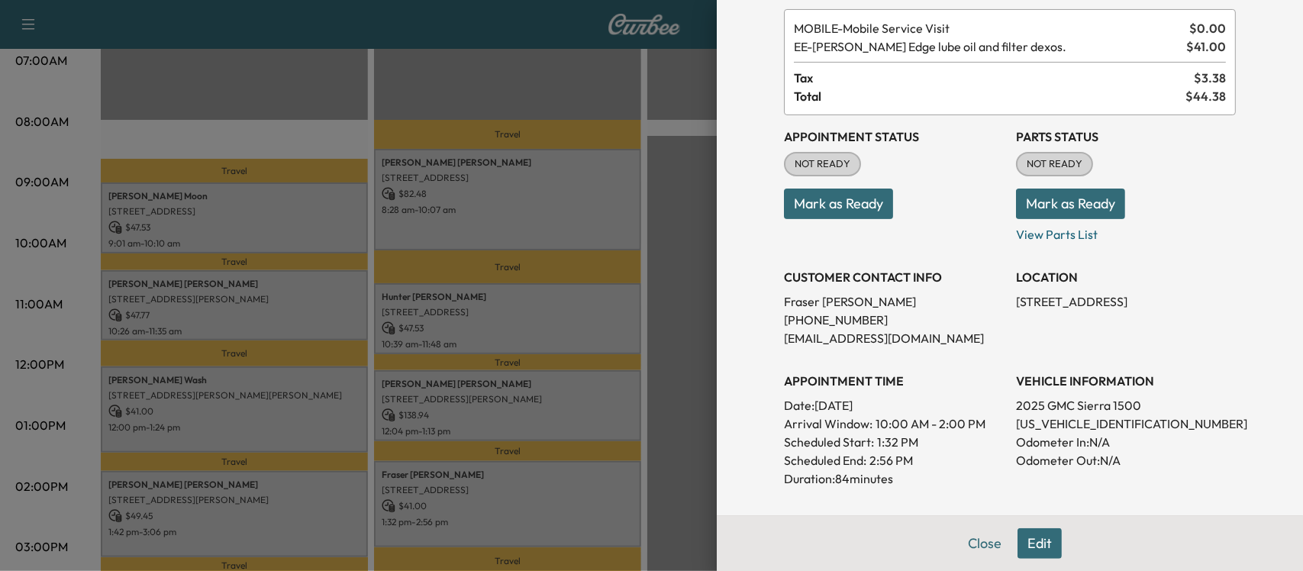
click at [559, 457] on div at bounding box center [651, 285] width 1303 height 571
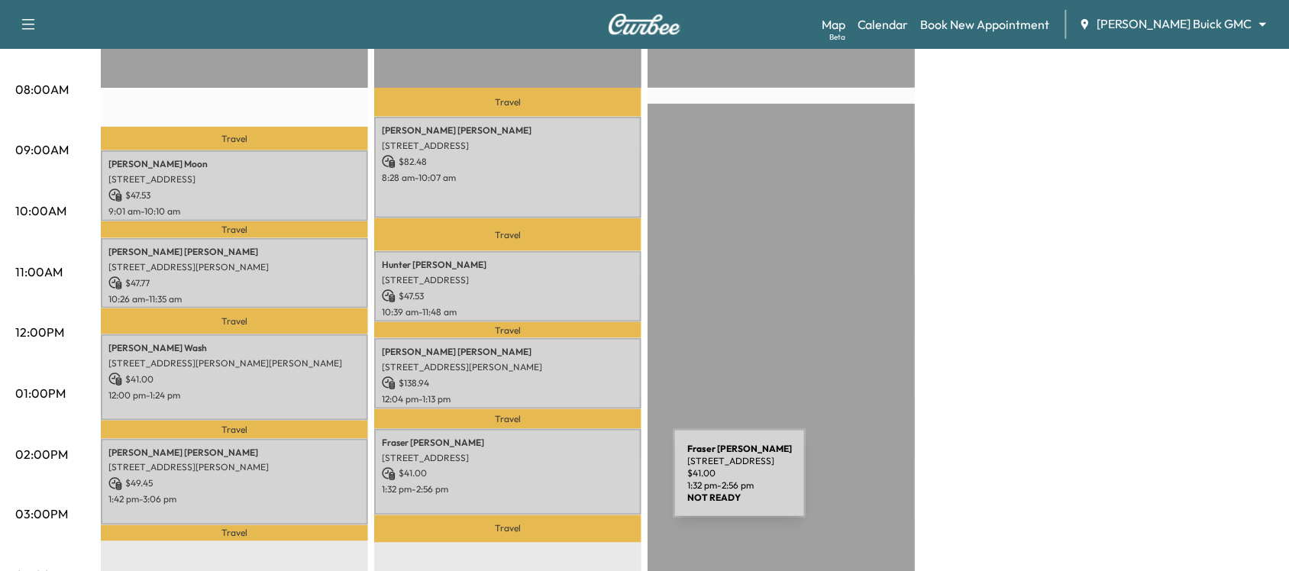
scroll to position [436, 0]
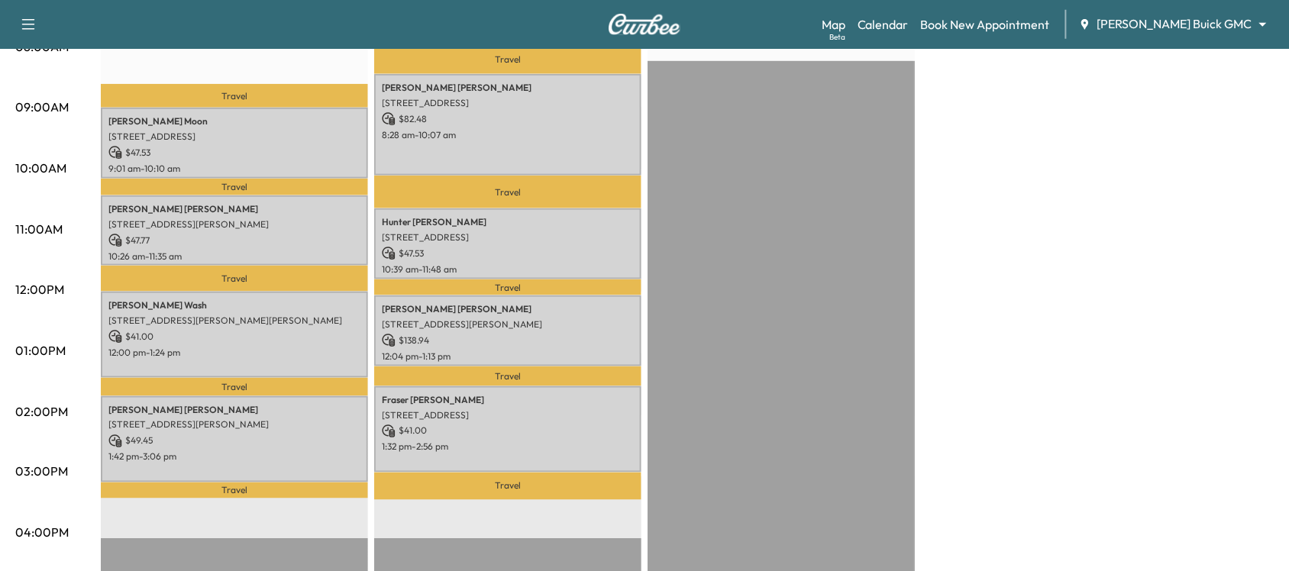
click at [1031, 33] on div "[PERSON_NAME] Buick GMC ******** ​" at bounding box center [1178, 24] width 198 height 18
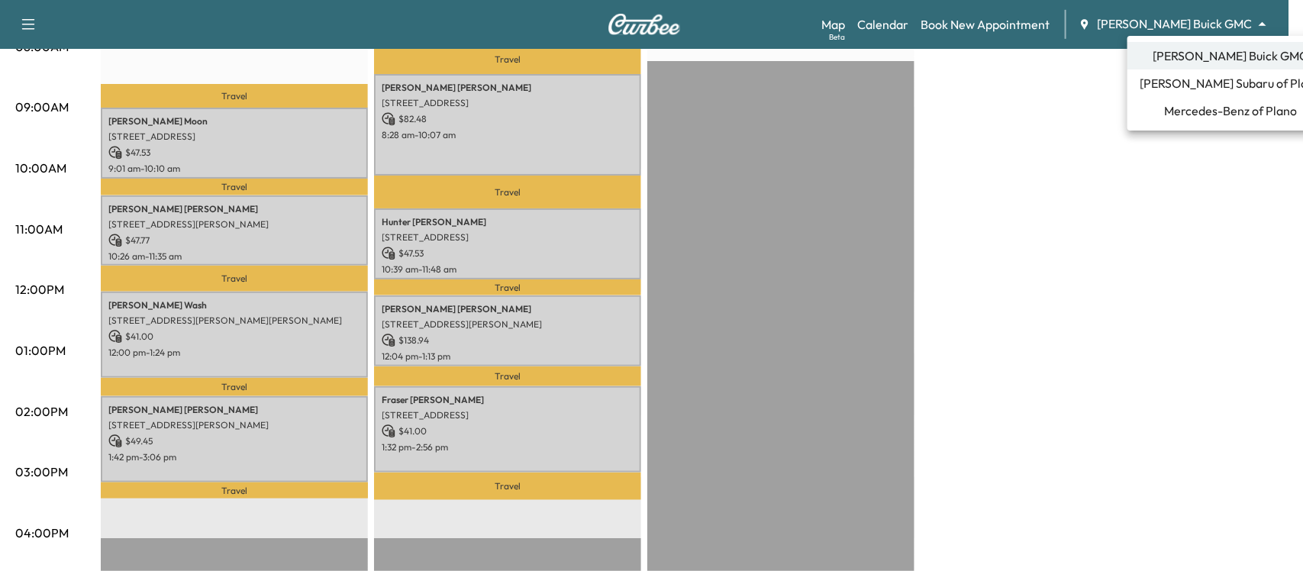
click at [1031, 115] on span "Mercedes-Benz of Plano" at bounding box center [1230, 111] width 133 height 18
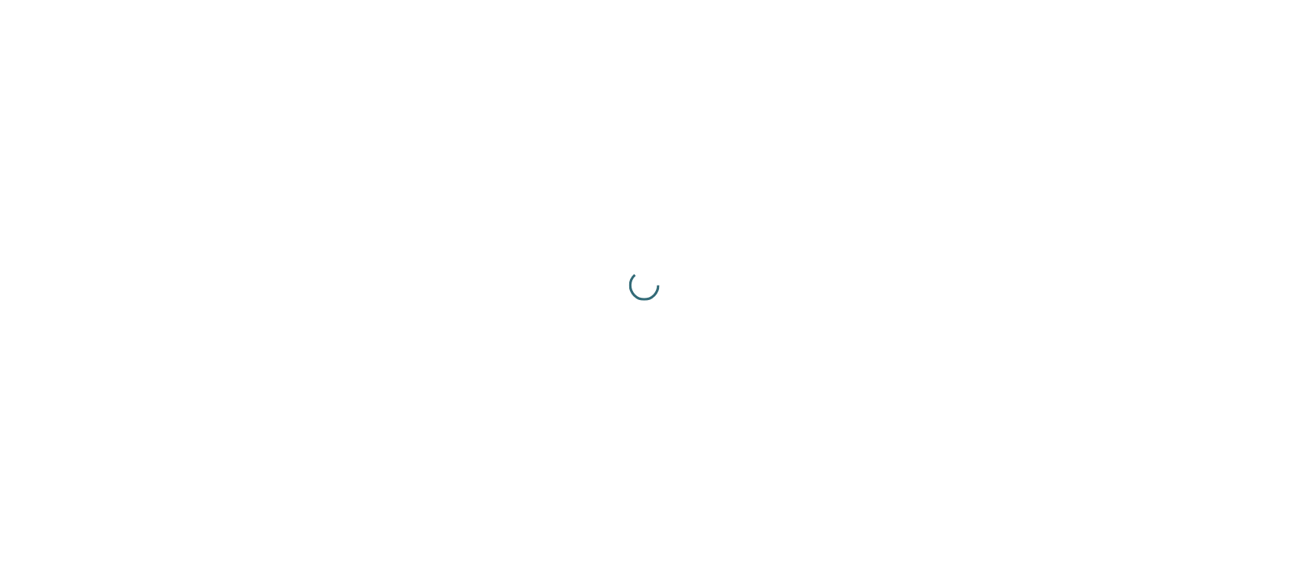
scroll to position [0, 0]
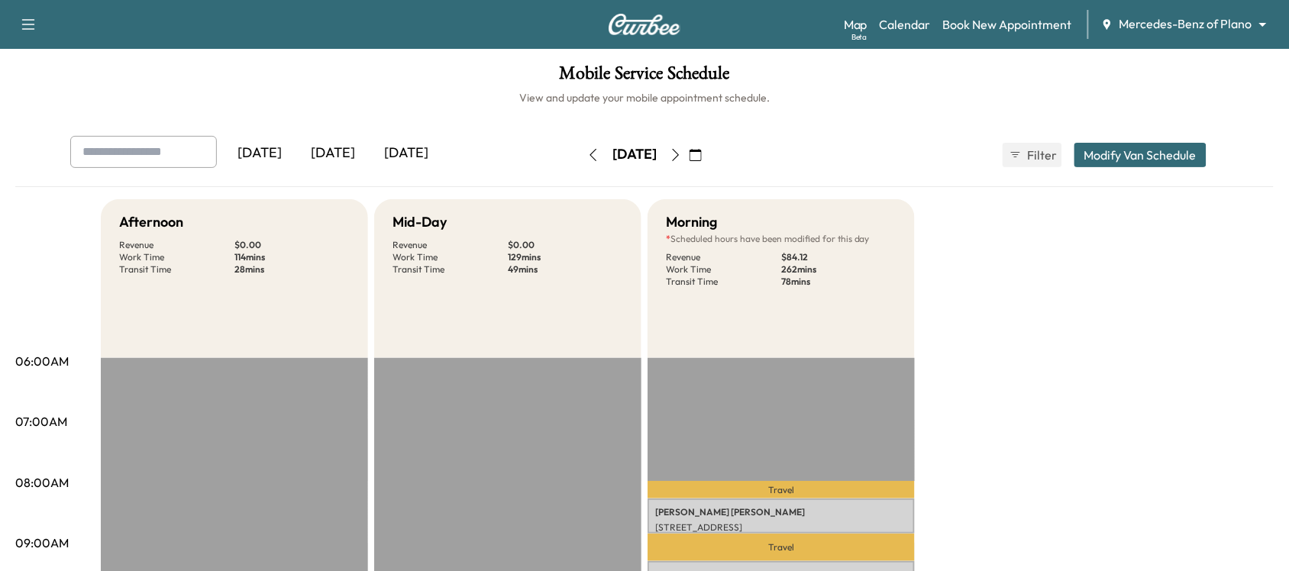
click at [587, 157] on icon "button" at bounding box center [593, 155] width 12 height 12
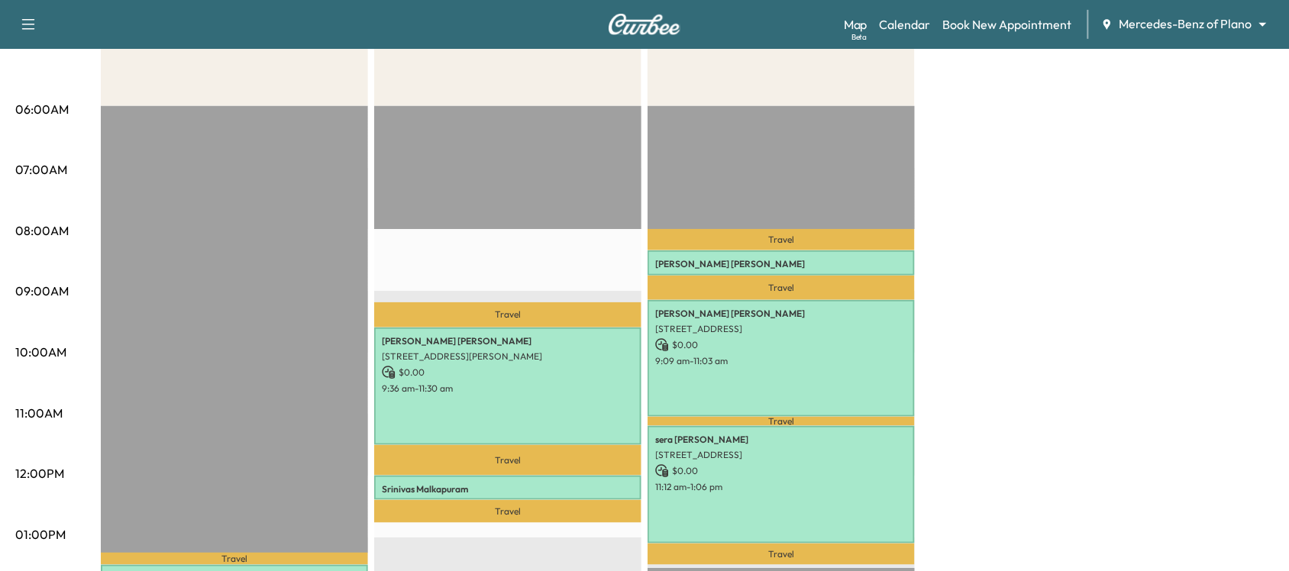
scroll to position [247, 0]
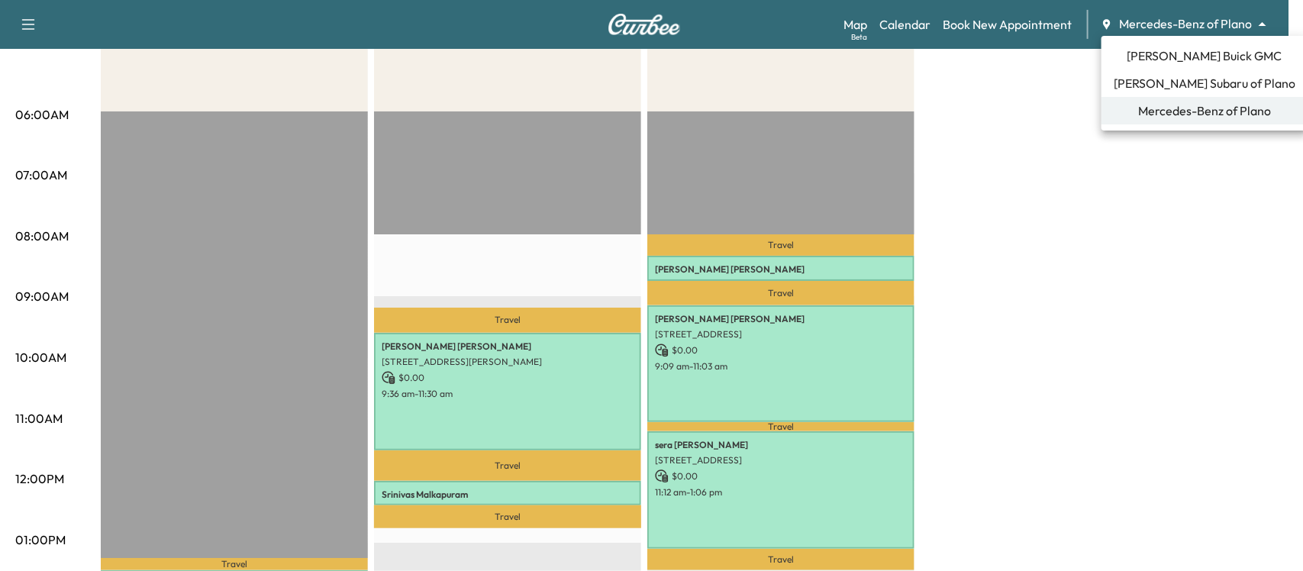
click at [1031, 23] on body "Support Log Out Map Beta Calendar Book New Appointment Mercedes-Benz of Plano *…" at bounding box center [651, 38] width 1303 height 571
click at [1031, 59] on span "[PERSON_NAME] Buick GMC" at bounding box center [1205, 56] width 155 height 18
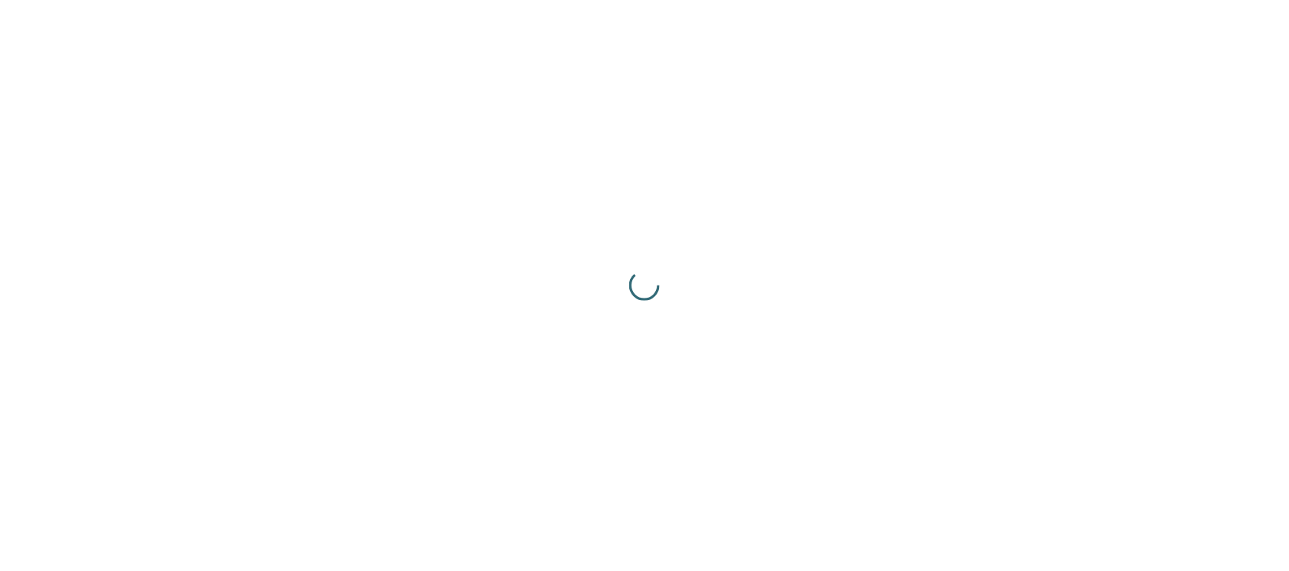
scroll to position [0, 0]
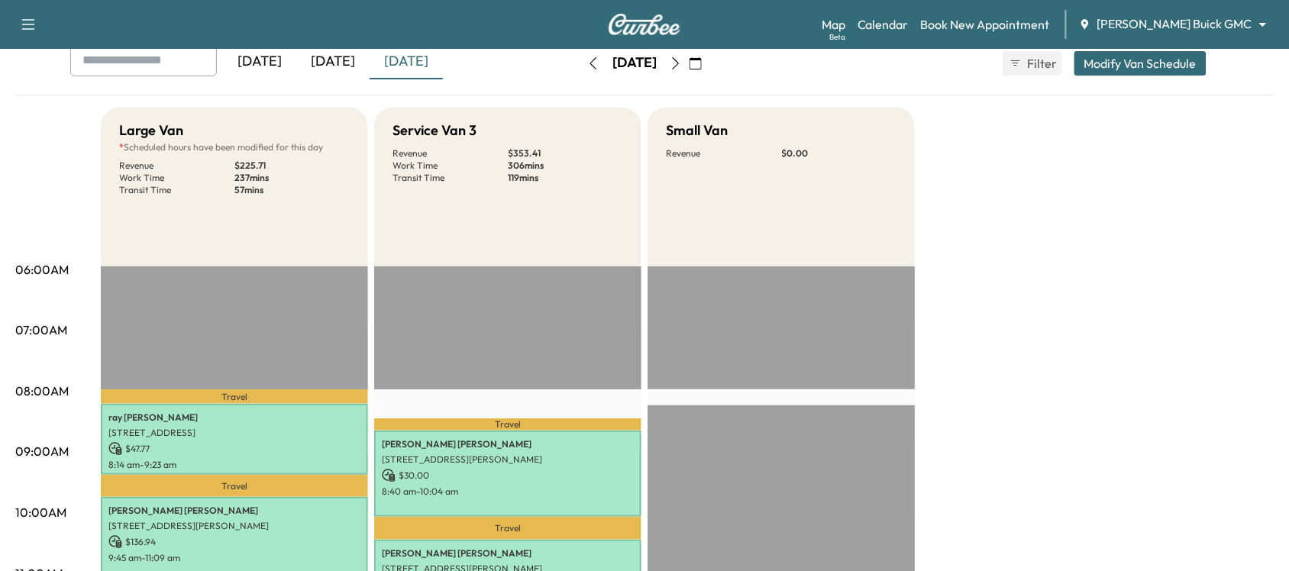
scroll to position [119, 0]
